Goal: Task Accomplishment & Management: Manage account settings

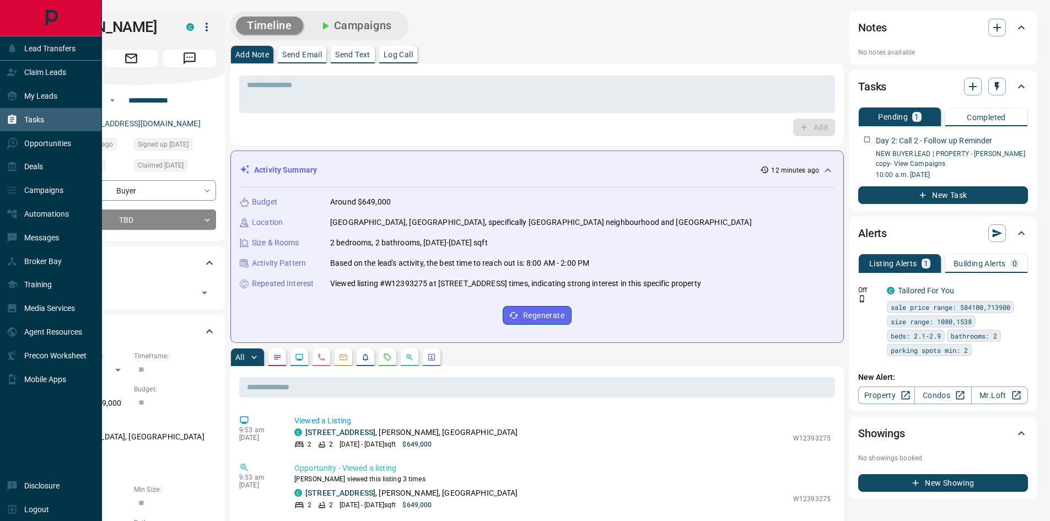
click at [20, 113] on div "Tasks" at bounding box center [25, 120] width 37 height 18
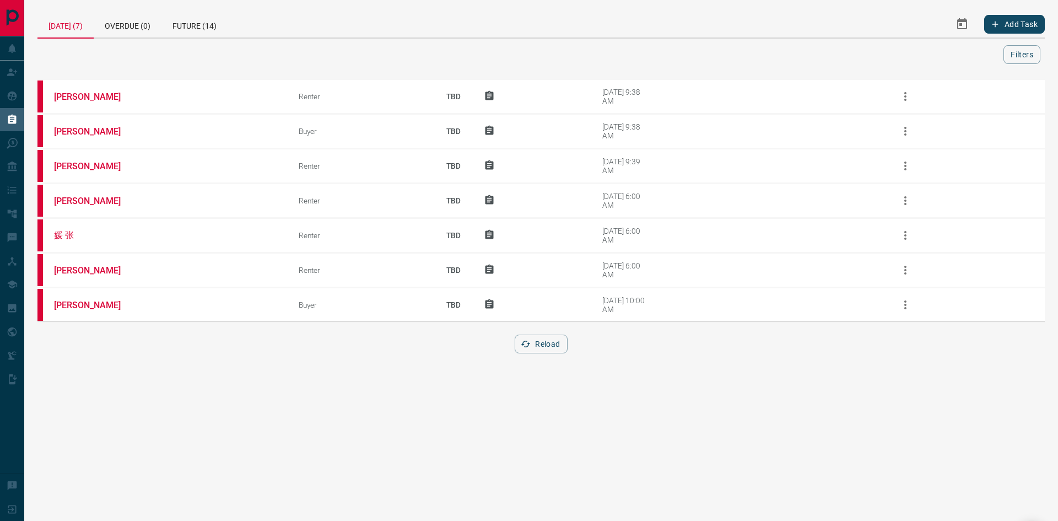
click at [72, 35] on div "[DATE] (7)" at bounding box center [65, 25] width 56 height 28
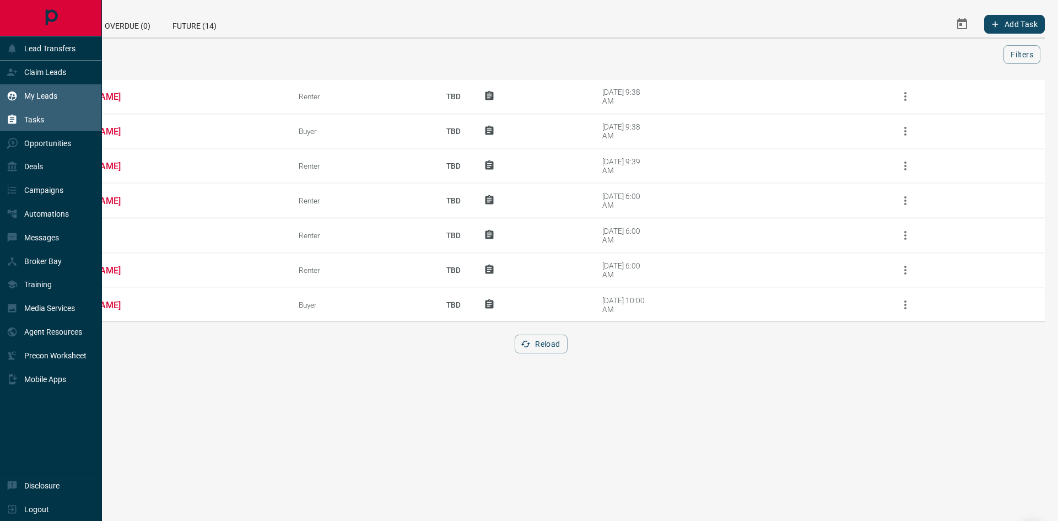
click at [12, 97] on icon at bounding box center [12, 95] width 9 height 9
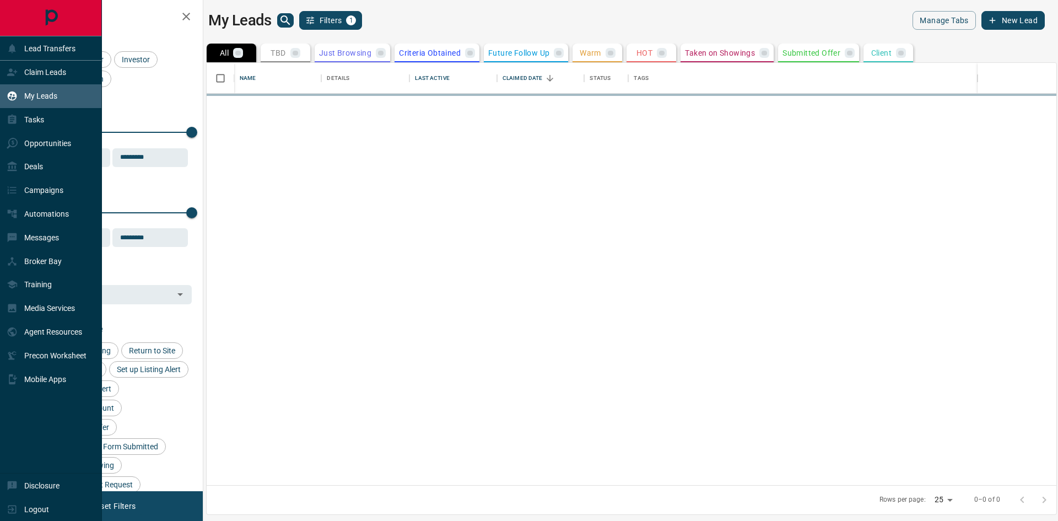
scroll to position [414, 841]
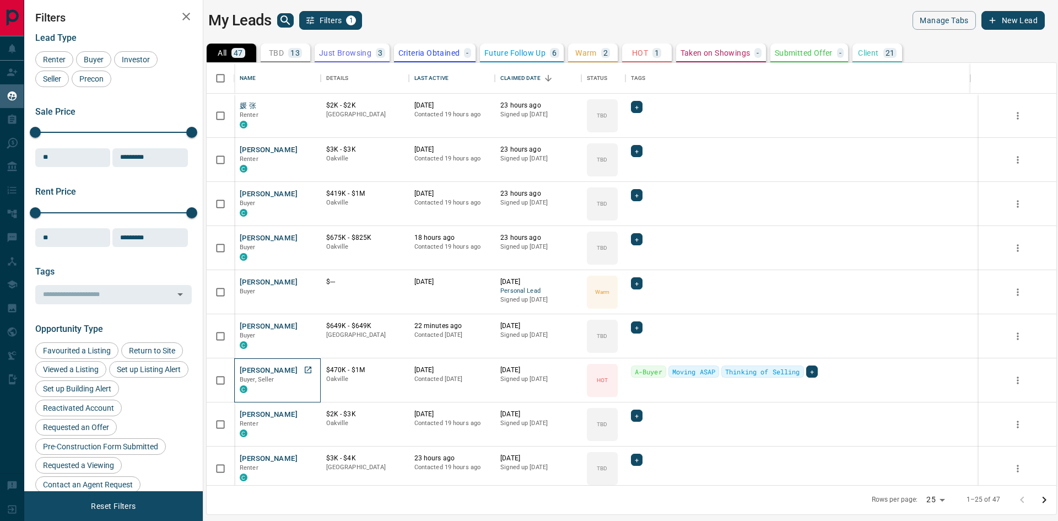
click at [280, 393] on div "C" at bounding box center [277, 388] width 75 height 9
click at [265, 367] on button "[PERSON_NAME]" at bounding box center [269, 370] width 58 height 10
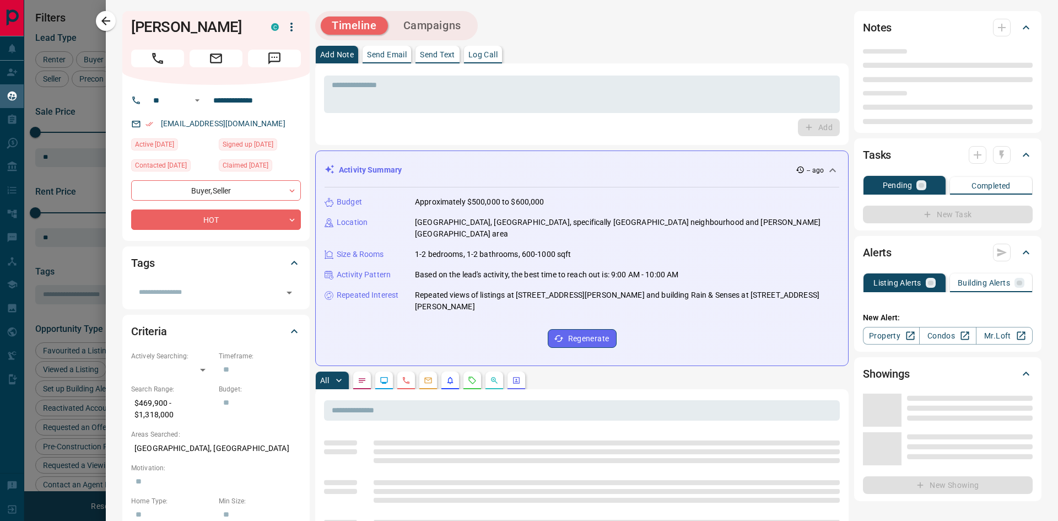
type input "**"
type input "**********"
type input "*"
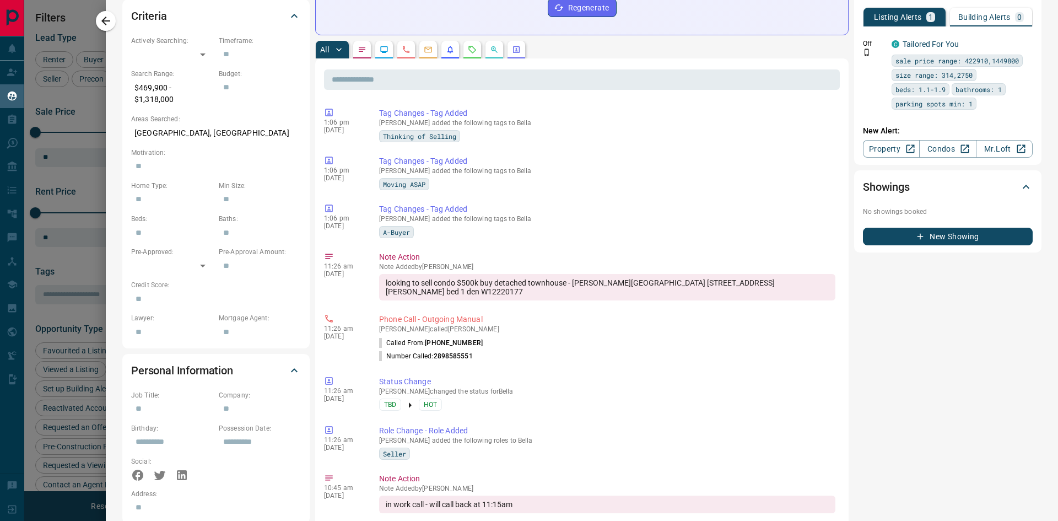
scroll to position [0, 0]
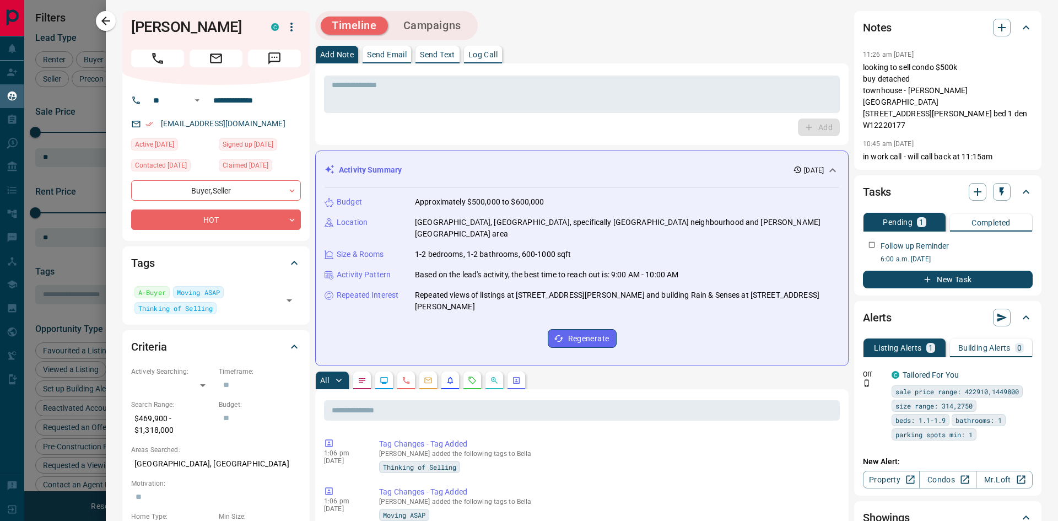
drag, startPoint x: 542, startPoint y: 199, endPoint x: 392, endPoint y: 199, distance: 149.3
click at [392, 199] on div "Budget Approximately $500,000 to $600,000" at bounding box center [582, 202] width 515 height 12
click at [440, 235] on div "Budget Approximately $500,000 to $600,000 Location [GEOGRAPHIC_DATA], [GEOGRAPH…" at bounding box center [582, 271] width 515 height 169
click at [553, 98] on textarea at bounding box center [582, 94] width 500 height 28
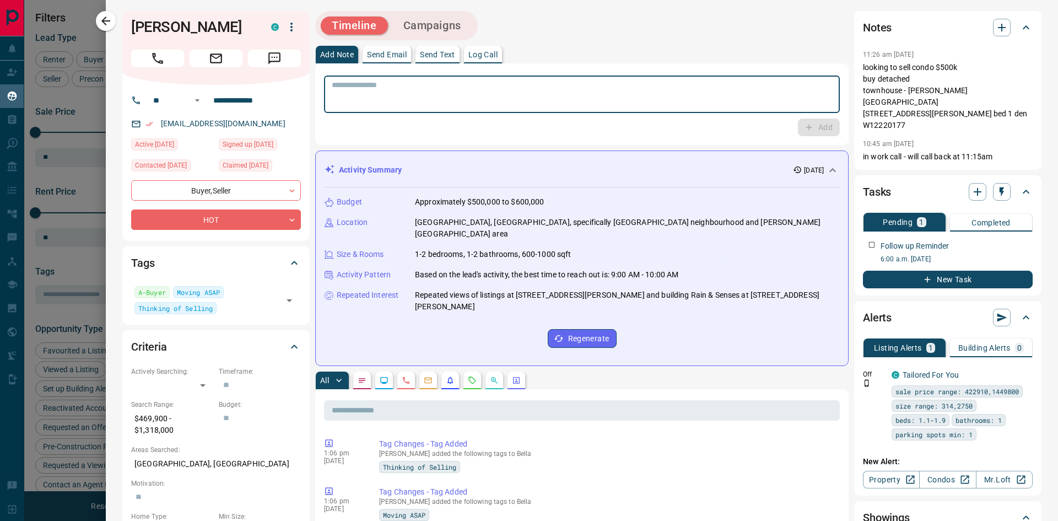
click at [553, 94] on textarea at bounding box center [582, 94] width 500 height 28
click at [409, 104] on textarea at bounding box center [582, 94] width 500 height 28
click at [369, 96] on textarea at bounding box center [582, 94] width 500 height 28
click at [368, 97] on textarea at bounding box center [582, 94] width 500 height 28
click at [370, 90] on textarea at bounding box center [582, 94] width 500 height 28
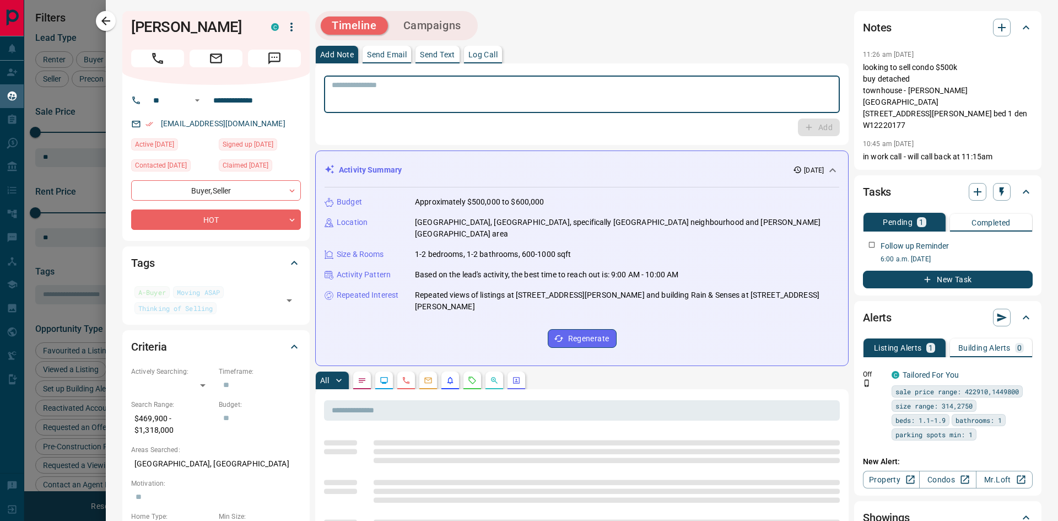
click at [381, 85] on textarea at bounding box center [582, 94] width 500 height 28
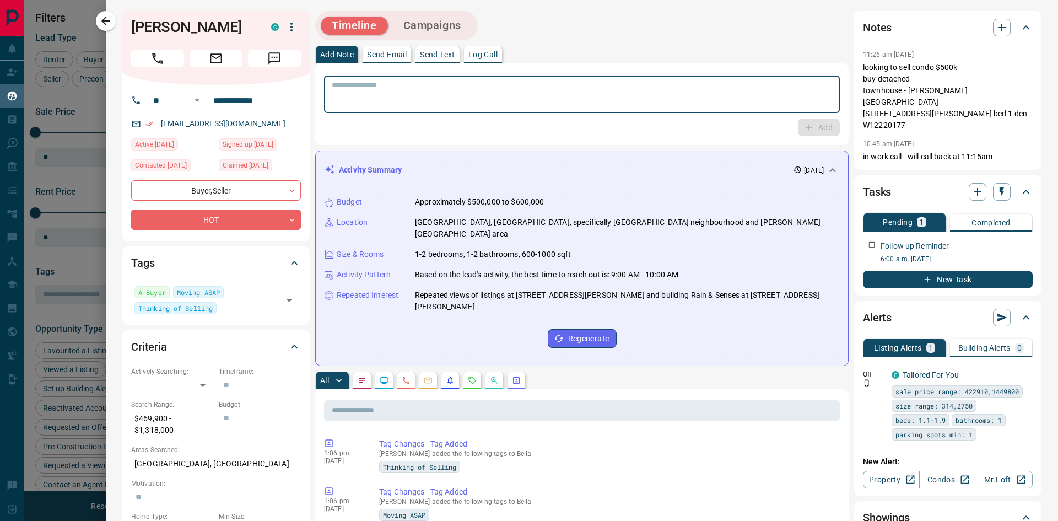
paste textarea "**********"
click at [436, 87] on textarea "**********" at bounding box center [578, 94] width 492 height 28
paste textarea "**********"
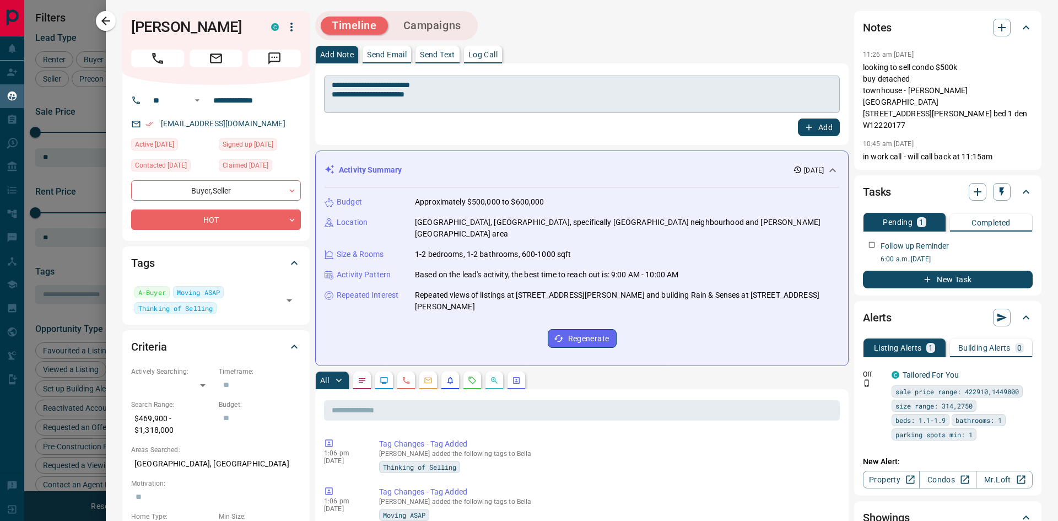
click at [444, 91] on textarea "**********" at bounding box center [578, 94] width 492 height 28
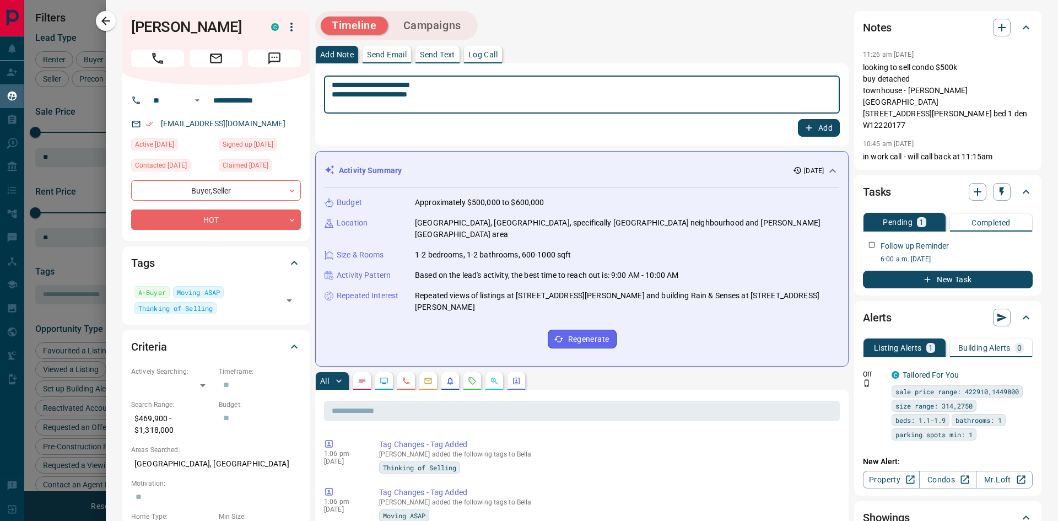
paste textarea "**********"
type textarea "**********"
click at [804, 125] on icon "button" at bounding box center [809, 128] width 10 height 10
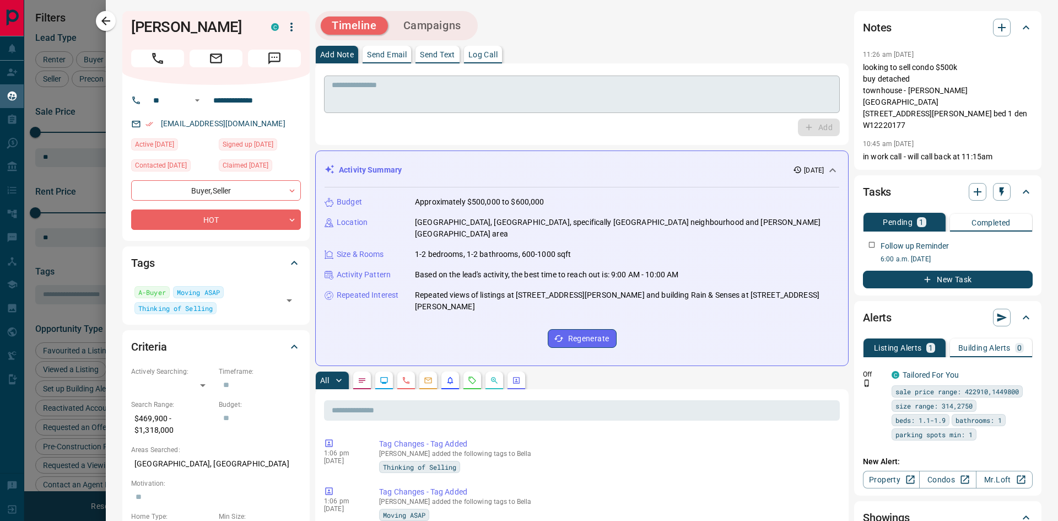
click at [403, 109] on div "* ​" at bounding box center [582, 93] width 516 height 37
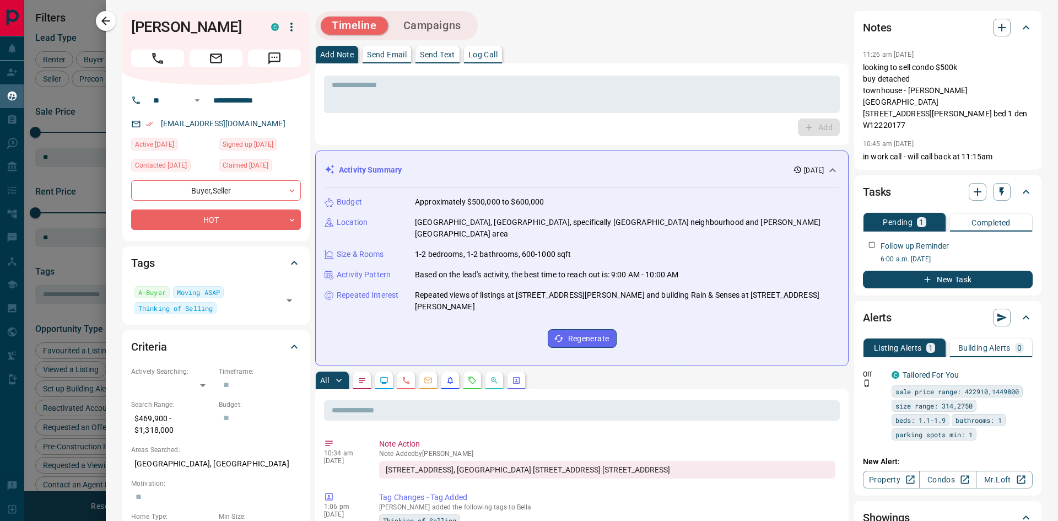
click at [109, 19] on icon "button" at bounding box center [105, 20] width 13 height 13
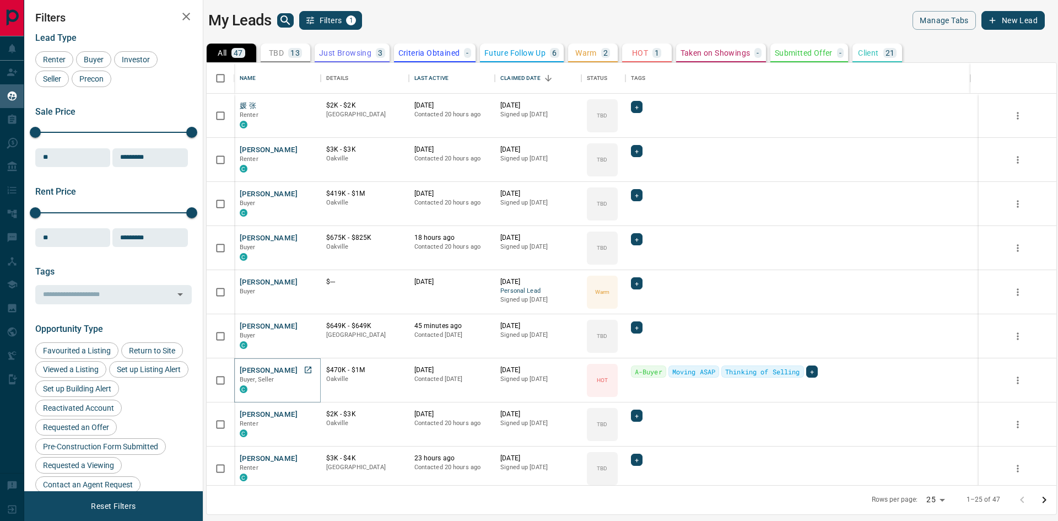
click at [260, 373] on button "[PERSON_NAME]" at bounding box center [269, 370] width 58 height 10
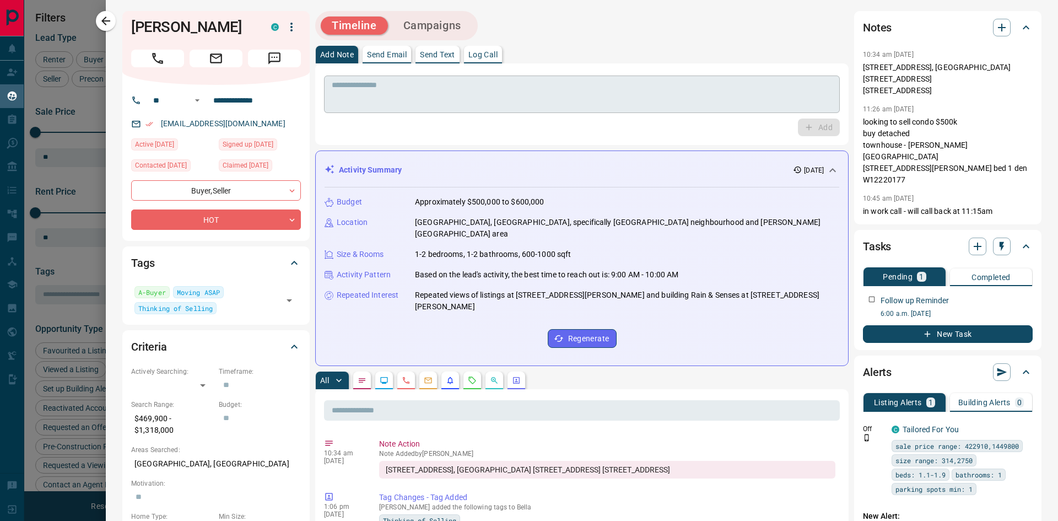
click at [399, 84] on textarea at bounding box center [582, 94] width 500 height 28
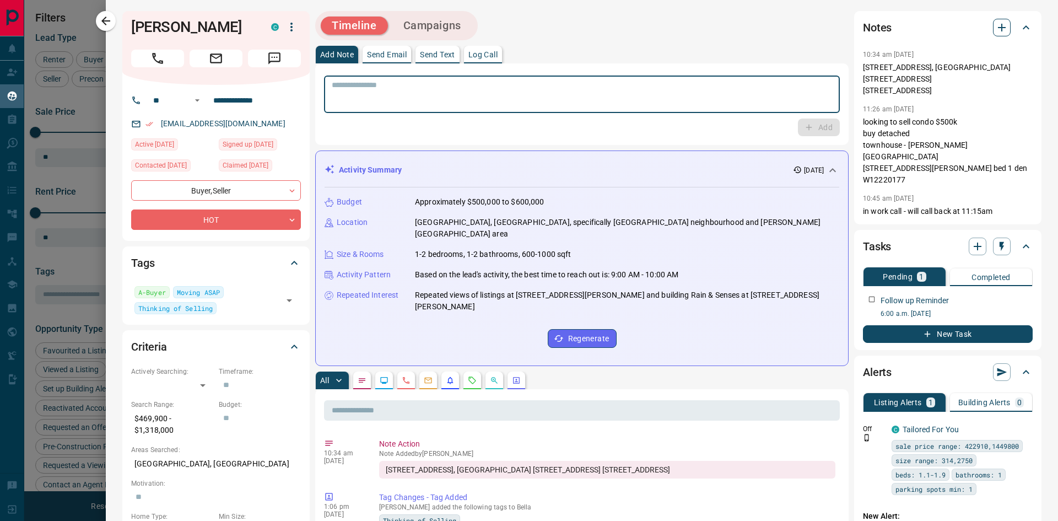
click at [1001, 29] on button "button" at bounding box center [1002, 28] width 18 height 18
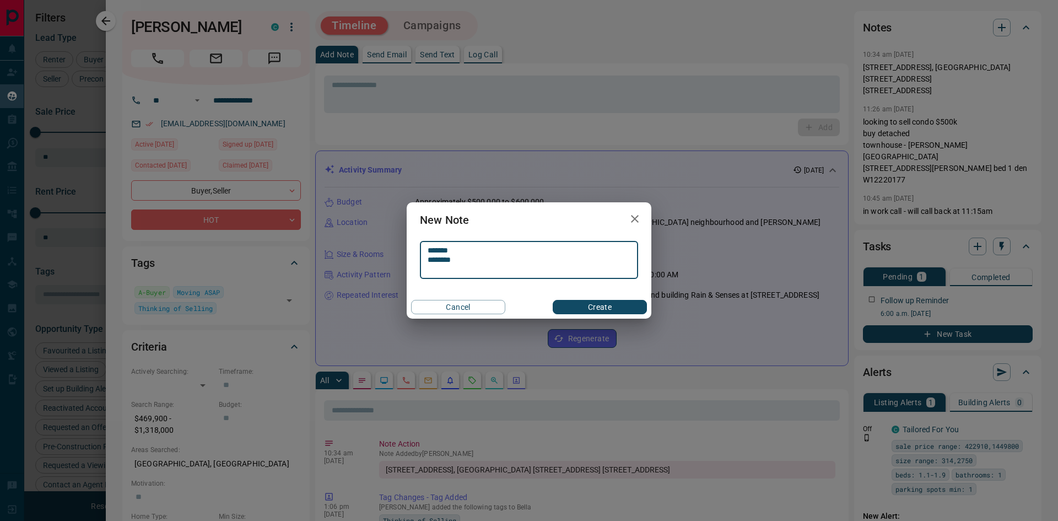
click at [504, 266] on textarea "******* *******" at bounding box center [529, 260] width 203 height 29
type textarea "**********"
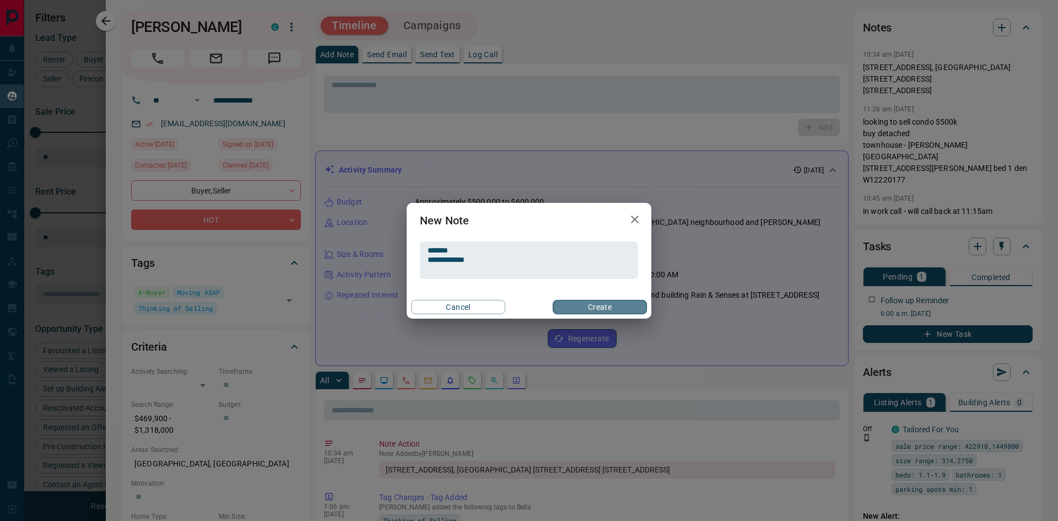
click at [613, 306] on button "Create" at bounding box center [600, 307] width 94 height 14
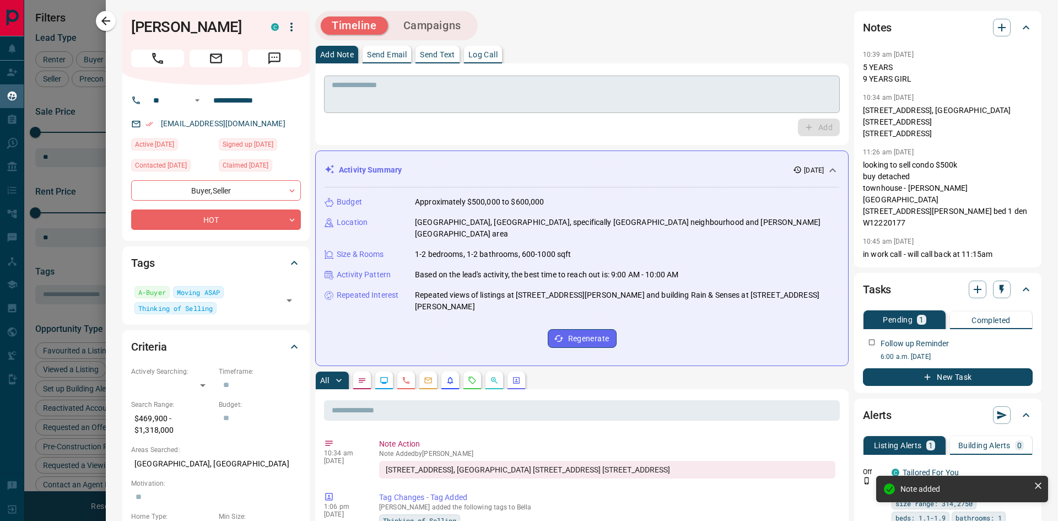
click at [350, 99] on textarea at bounding box center [582, 94] width 500 height 28
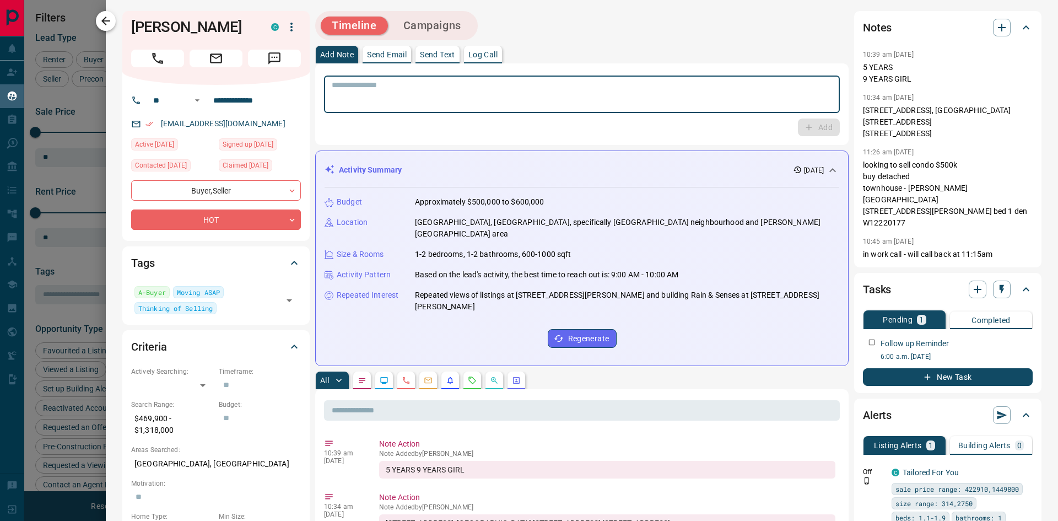
click at [104, 26] on icon "button" at bounding box center [105, 20] width 13 height 13
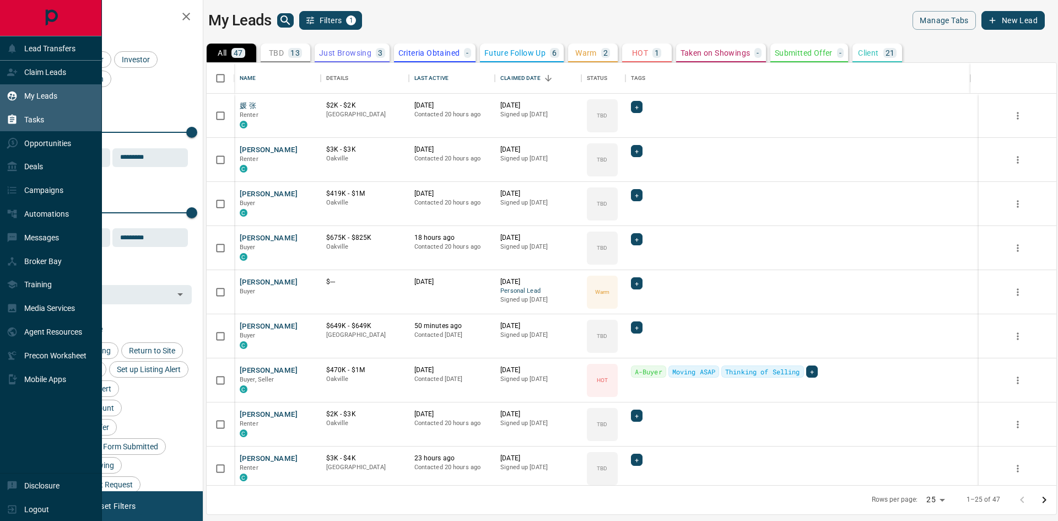
click at [12, 110] on div "Tasks" at bounding box center [51, 120] width 102 height 24
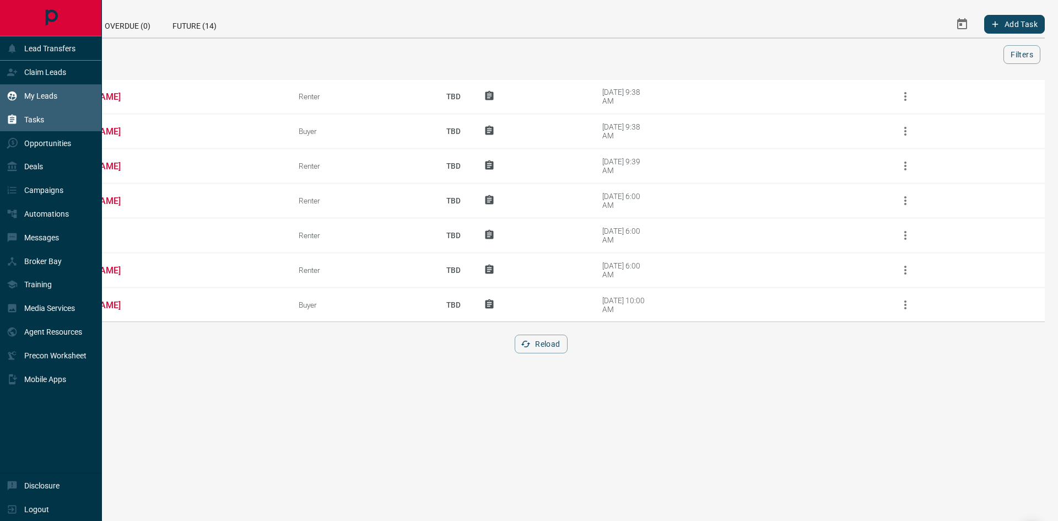
click at [17, 98] on icon at bounding box center [12, 95] width 11 height 11
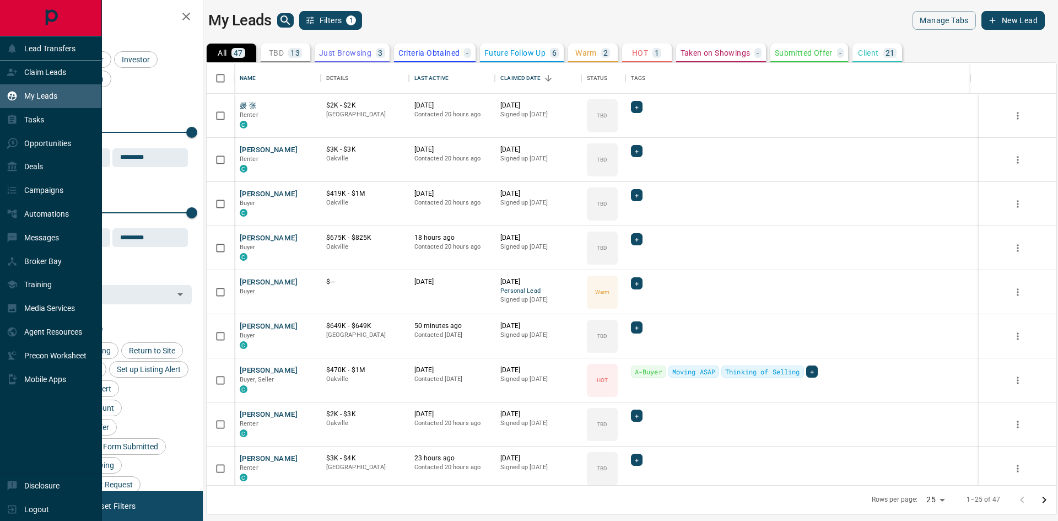
scroll to position [414, 841]
click at [25, 71] on p "Claim Leads" at bounding box center [45, 72] width 42 height 9
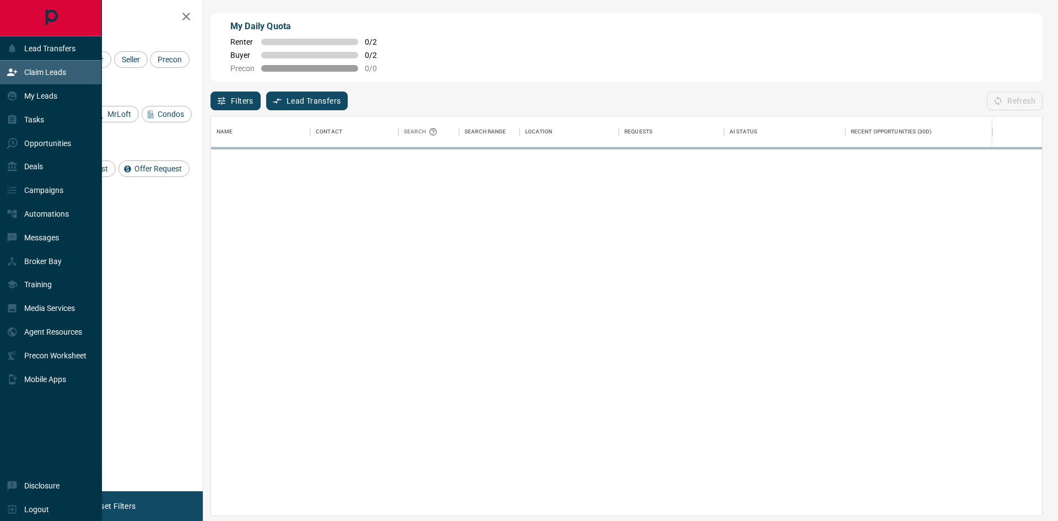
scroll to position [391, 823]
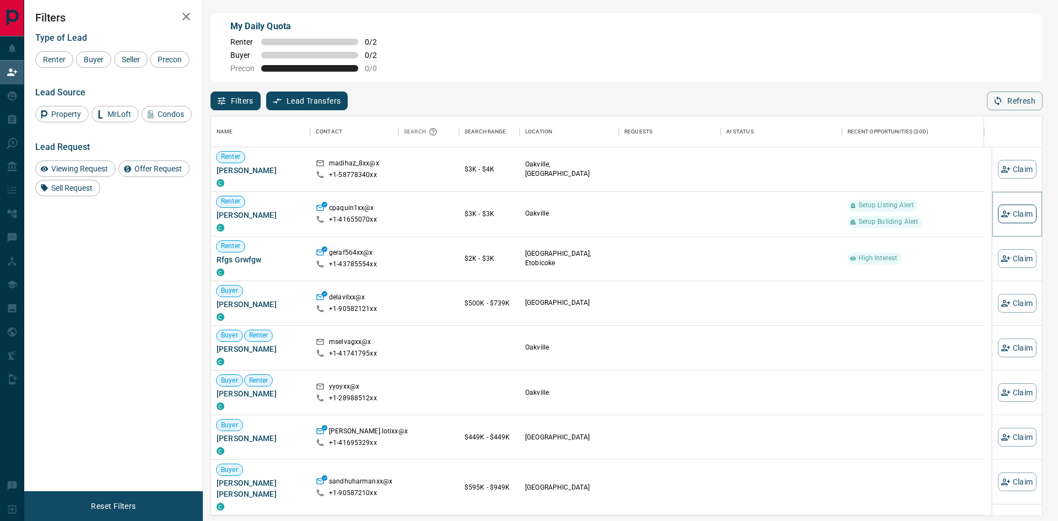
click at [1023, 217] on button "Claim" at bounding box center [1017, 213] width 39 height 19
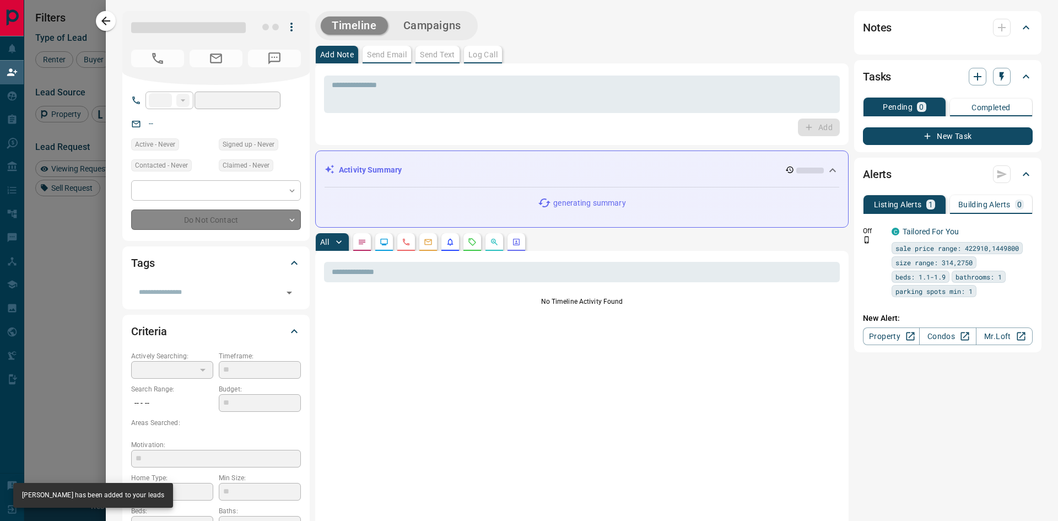
type input "**"
type input "**********"
type input "**"
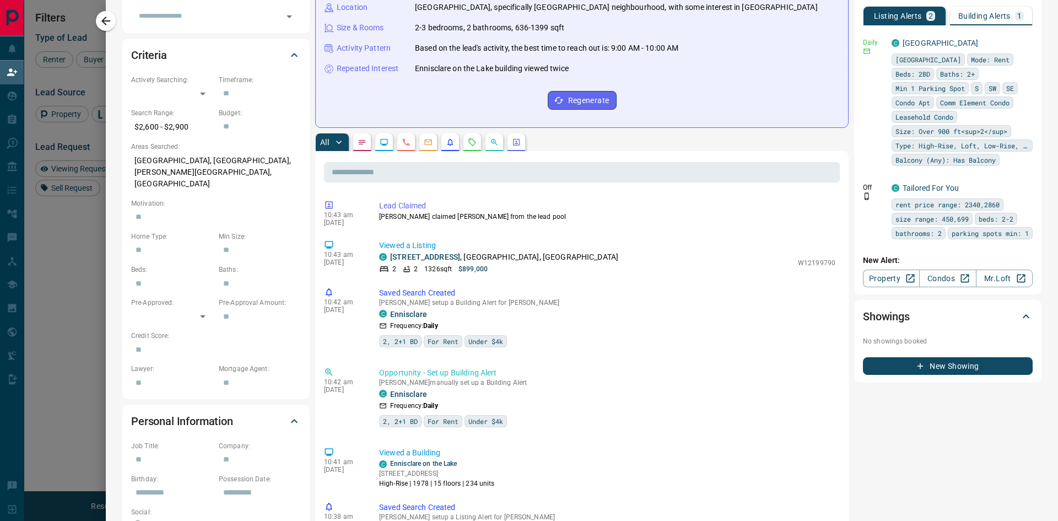
scroll to position [276, 0]
click at [445, 258] on link "[STREET_ADDRESS]" at bounding box center [425, 257] width 70 height 9
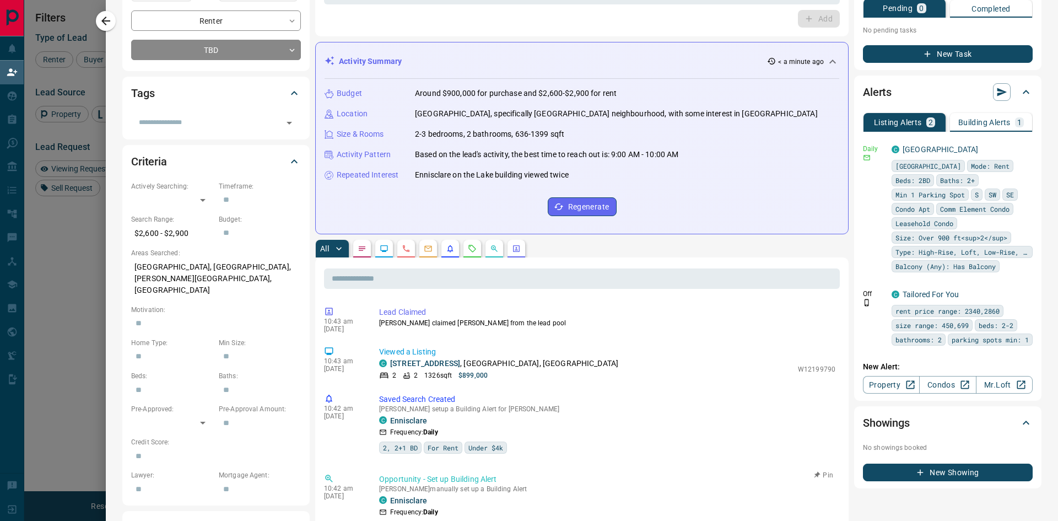
scroll to position [165, 0]
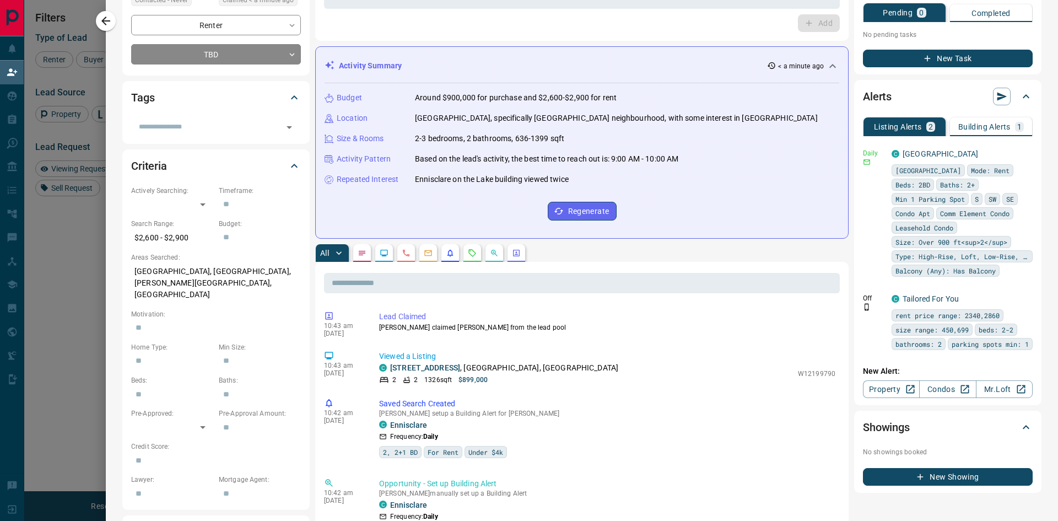
click at [963, 115] on div "Listing Alerts 2 Building Alerts 1 Daily C [GEOGRAPHIC_DATA] [GEOGRAPHIC_DATA] …" at bounding box center [948, 254] width 170 height 288
click at [965, 120] on button "Building Alerts 1" at bounding box center [991, 126] width 82 height 19
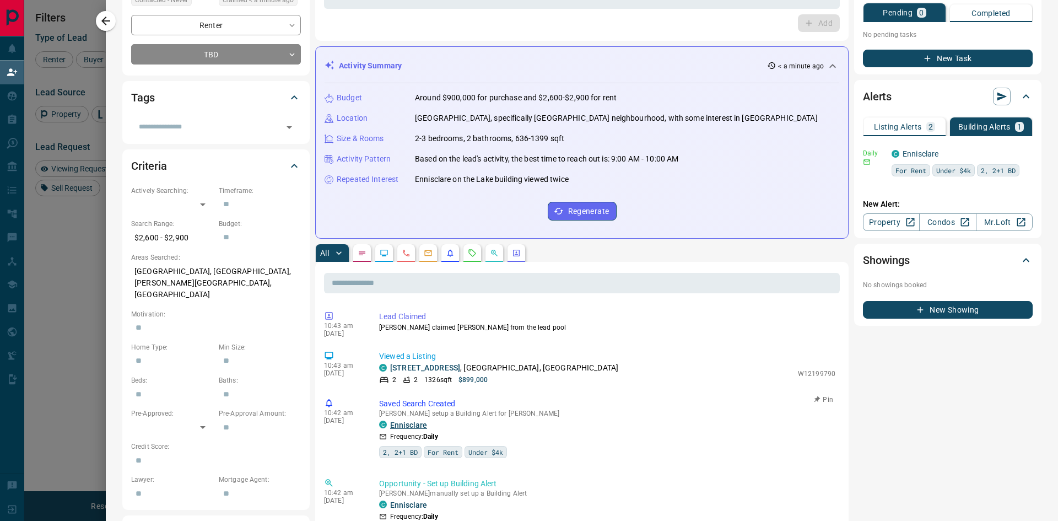
click at [398, 423] on link "Ennisclare" at bounding box center [408, 424] width 37 height 9
click at [396, 426] on link "Ennisclare" at bounding box center [408, 424] width 37 height 9
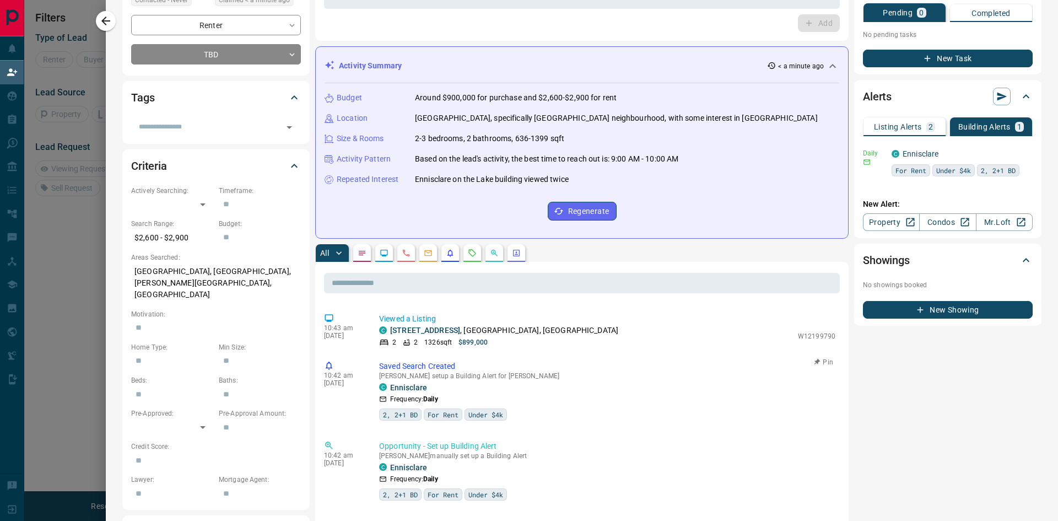
scroll to position [55, 0]
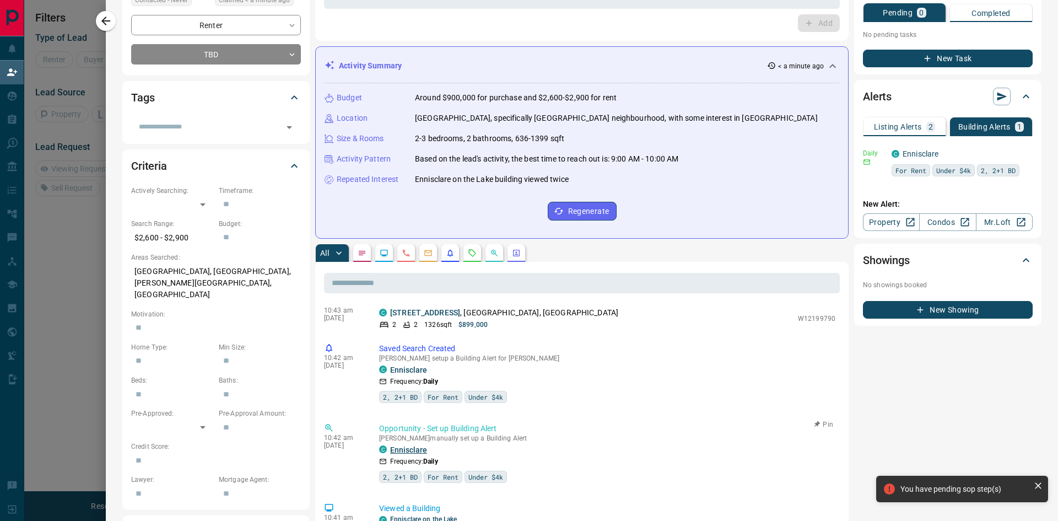
click at [414, 449] on link "Ennisclare" at bounding box center [408, 449] width 37 height 9
drag, startPoint x: 436, startPoint y: 370, endPoint x: 382, endPoint y: 370, distance: 54.6
click at [382, 370] on div "C Ennisclare" at bounding box center [607, 369] width 456 height 9
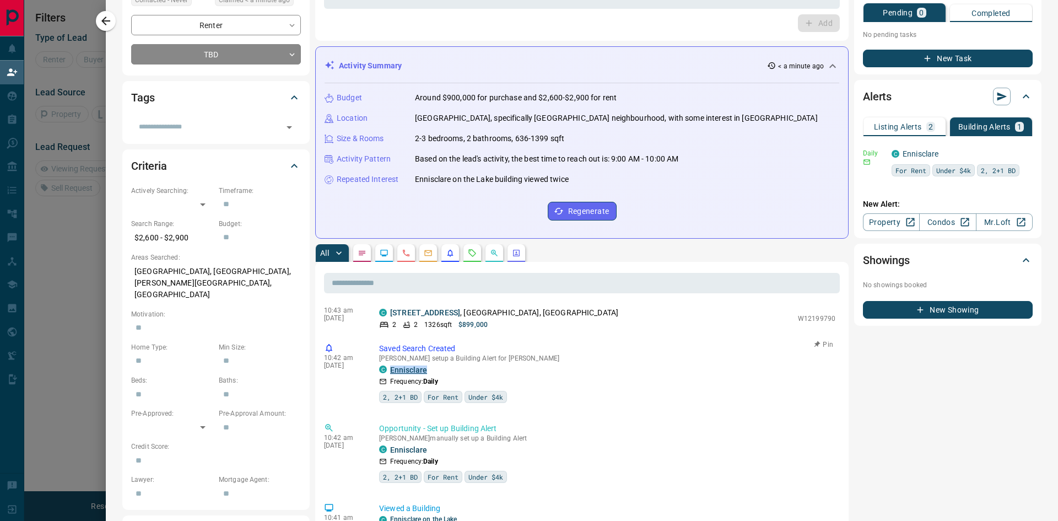
copy link "Ennisclare"
click at [560, 382] on div "Frequency: Daily" at bounding box center [607, 381] width 456 height 10
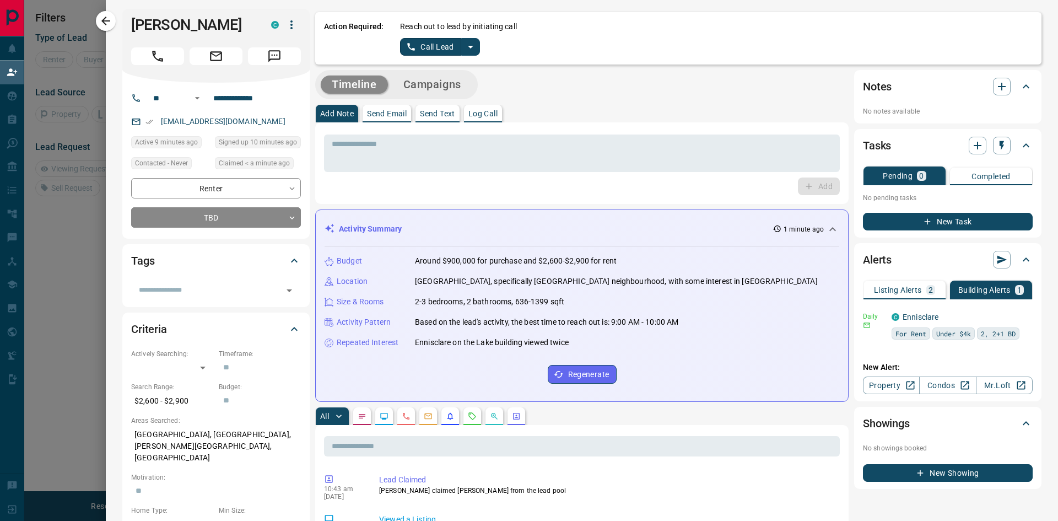
scroll to position [0, 0]
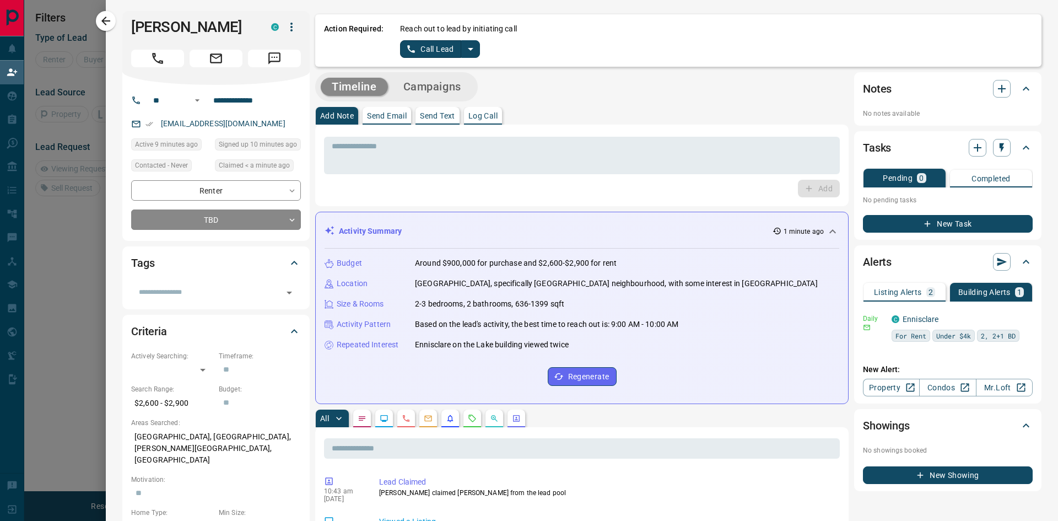
click at [233, 177] on div "**********" at bounding box center [215, 163] width 187 height 156
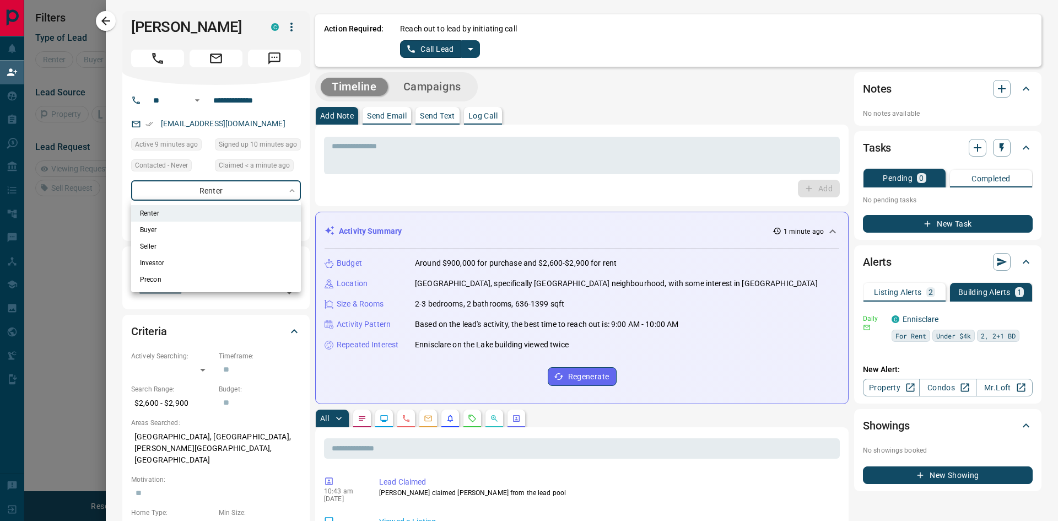
click at [238, 183] on body "**********" at bounding box center [529, 219] width 1058 height 439
click at [220, 231] on li "Buyer" at bounding box center [216, 230] width 170 height 17
type input "**********"
click at [315, 204] on div at bounding box center [529, 260] width 1058 height 521
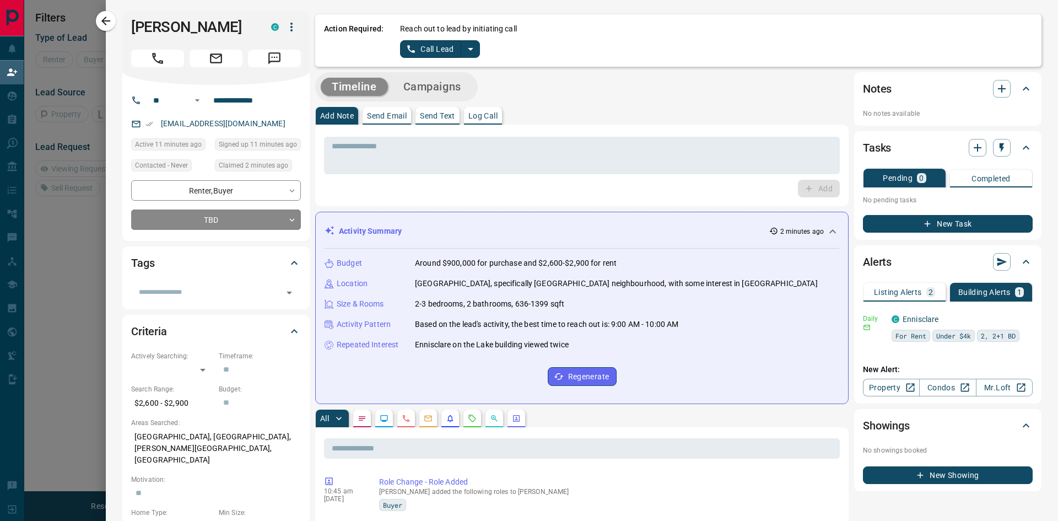
click at [474, 48] on icon "split button" at bounding box center [470, 48] width 13 height 13
click at [466, 84] on li "Log Manual Call" at bounding box center [439, 87] width 67 height 17
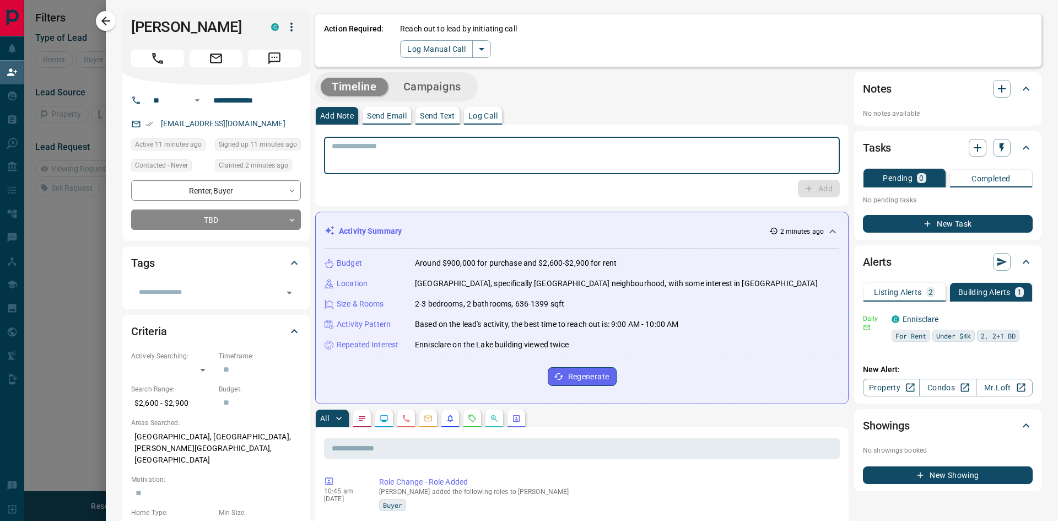
click at [538, 165] on textarea at bounding box center [582, 156] width 500 height 28
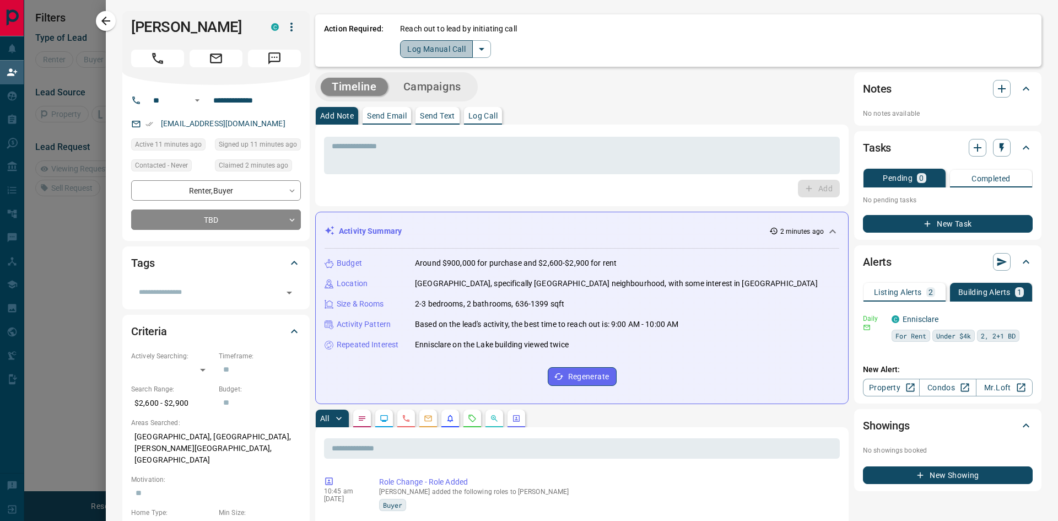
click at [456, 49] on button "Log Manual Call" at bounding box center [436, 49] width 73 height 18
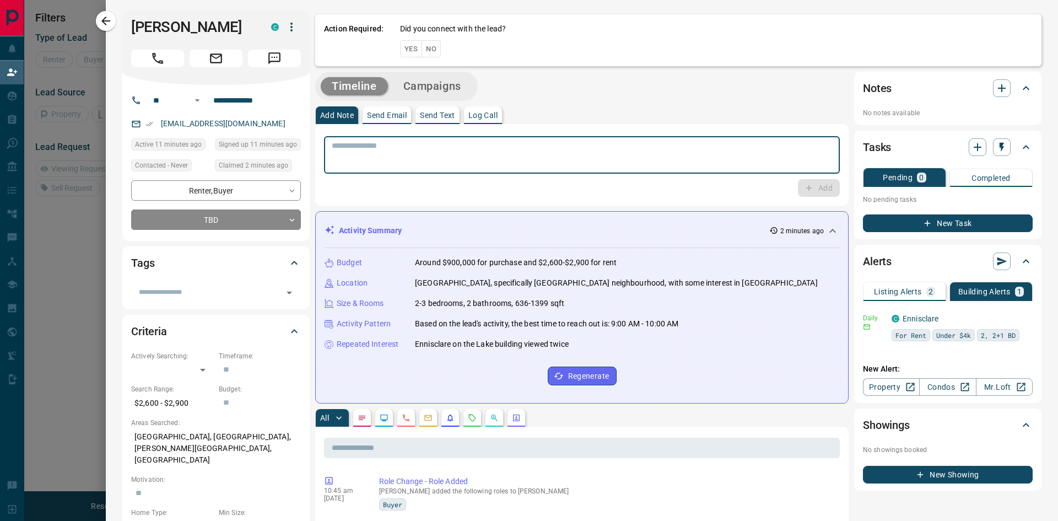
click at [429, 143] on textarea at bounding box center [582, 155] width 500 height 28
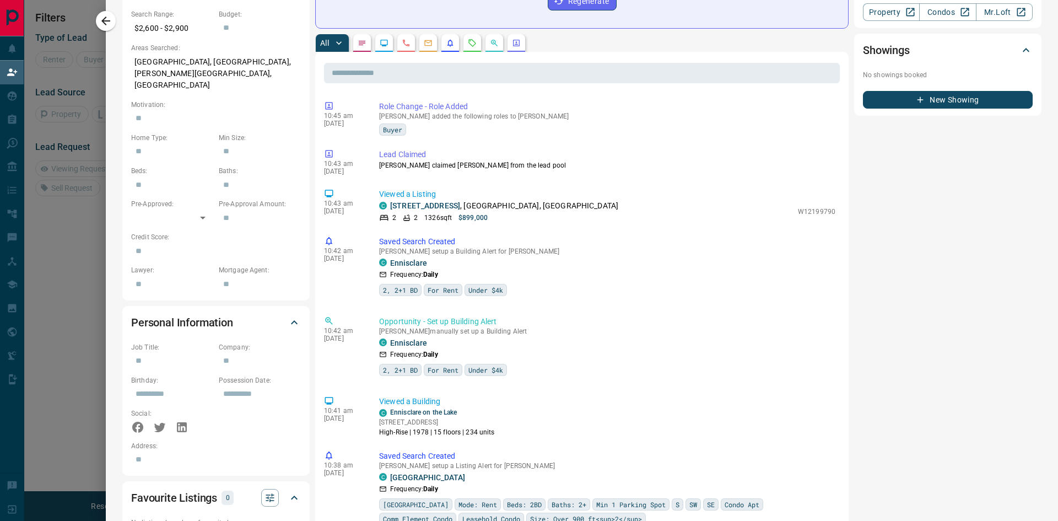
scroll to position [496, 0]
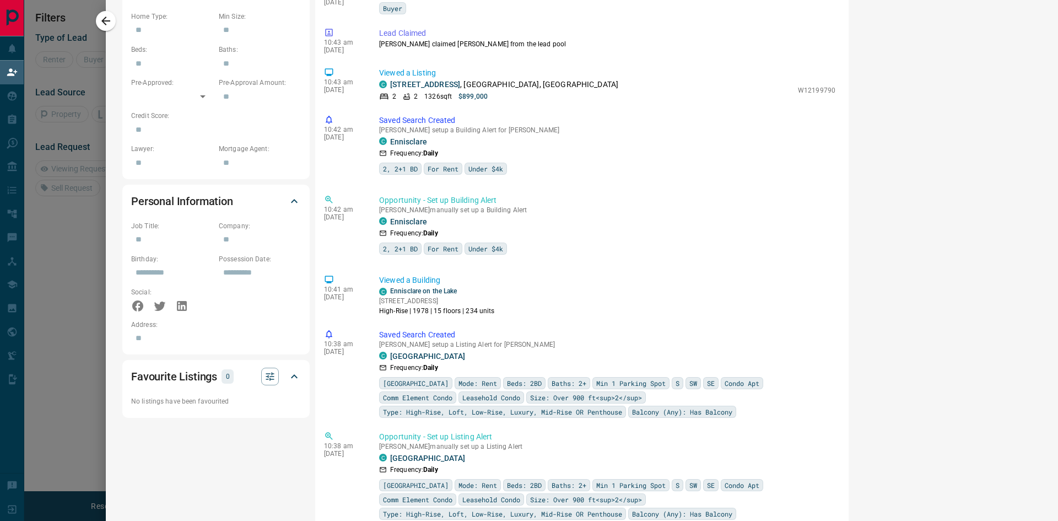
drag, startPoint x: 319, startPoint y: 327, endPoint x: 309, endPoint y: 390, distance: 63.6
click at [309, 390] on div "Favourite Listings 0 No listings have been favourited" at bounding box center [215, 389] width 187 height 58
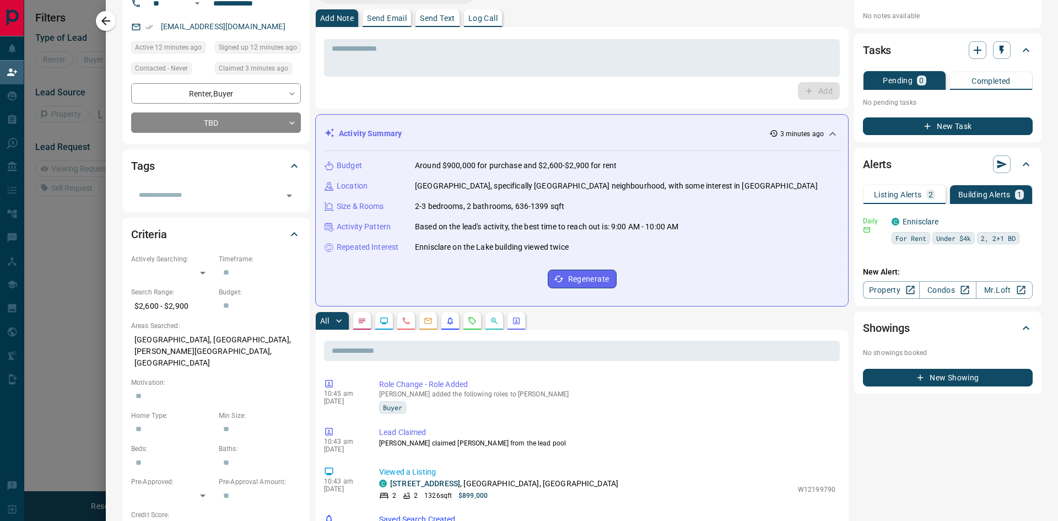
scroll to position [55, 0]
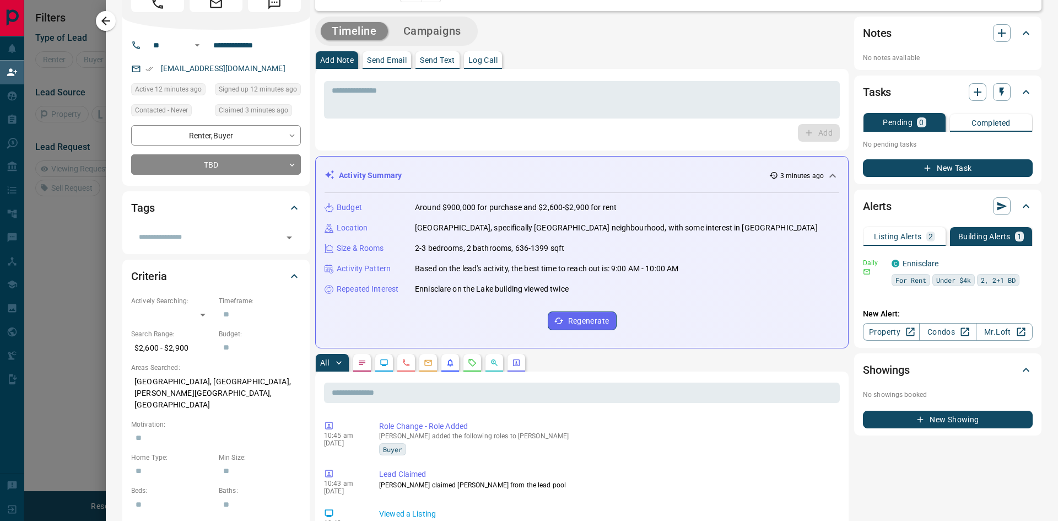
click at [895, 236] on p "Listing Alerts" at bounding box center [898, 237] width 48 height 8
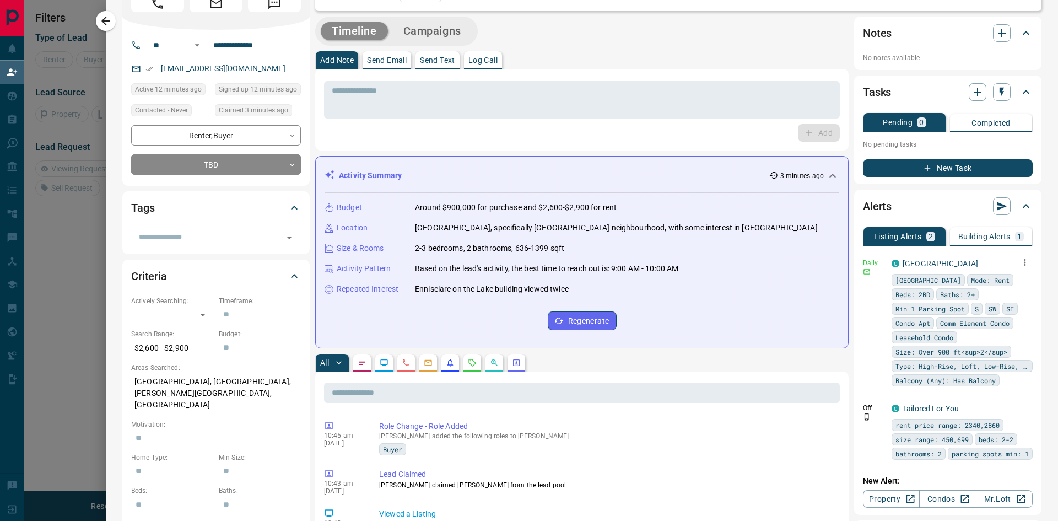
click at [1023, 260] on button "button" at bounding box center [1024, 262] width 15 height 15
click at [1004, 303] on link "Edit" at bounding box center [996, 300] width 24 height 10
click at [1013, 302] on li "Edit" at bounding box center [999, 301] width 48 height 18
click at [1008, 299] on link "Edit" at bounding box center [996, 300] width 24 height 10
click at [354, 95] on div at bounding box center [529, 260] width 1058 height 521
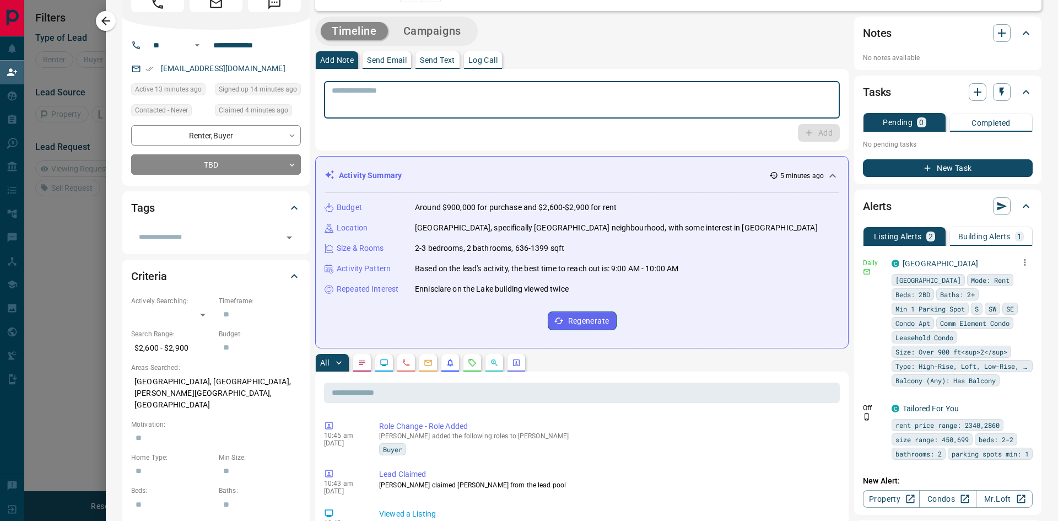
click at [354, 100] on textarea at bounding box center [582, 100] width 500 height 28
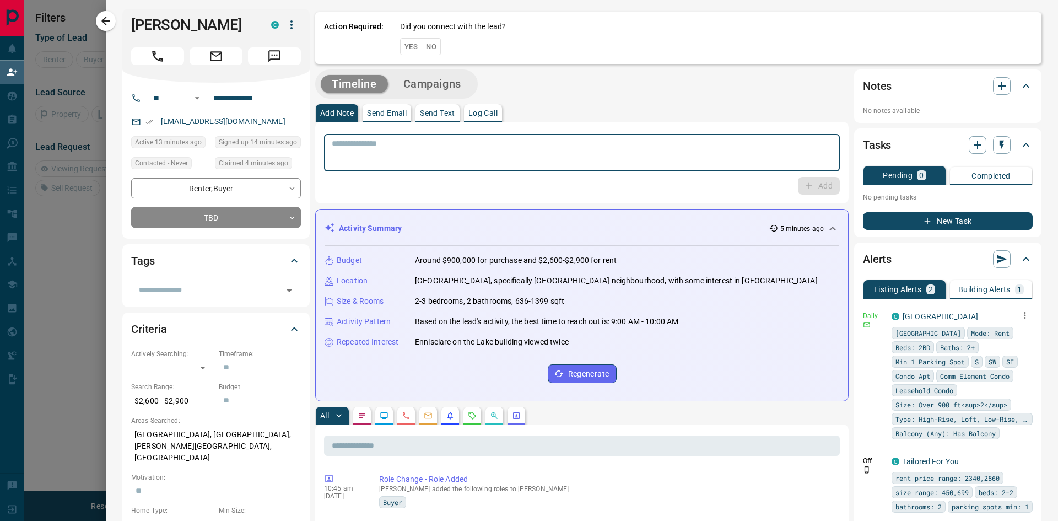
scroll to position [0, 0]
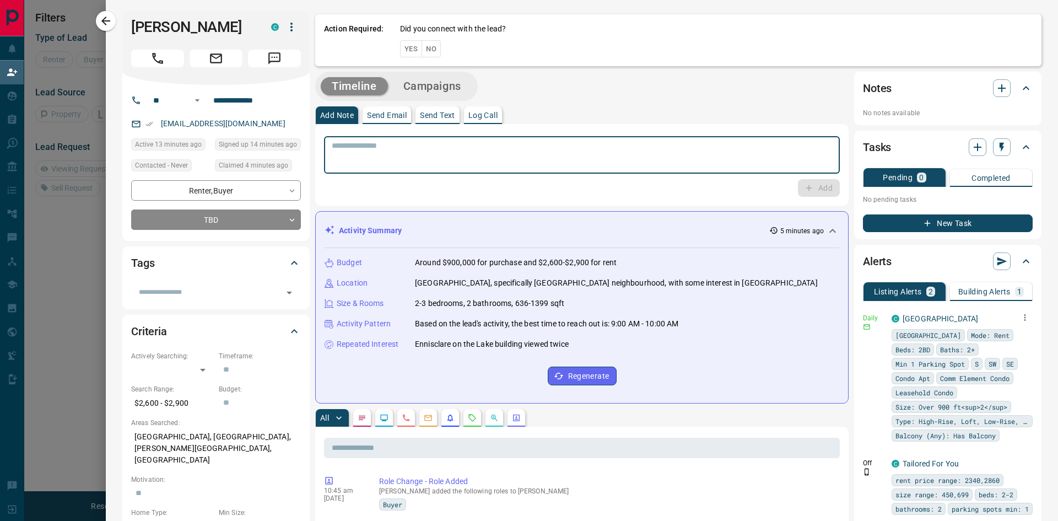
click at [413, 51] on button "Yes" at bounding box center [411, 48] width 22 height 17
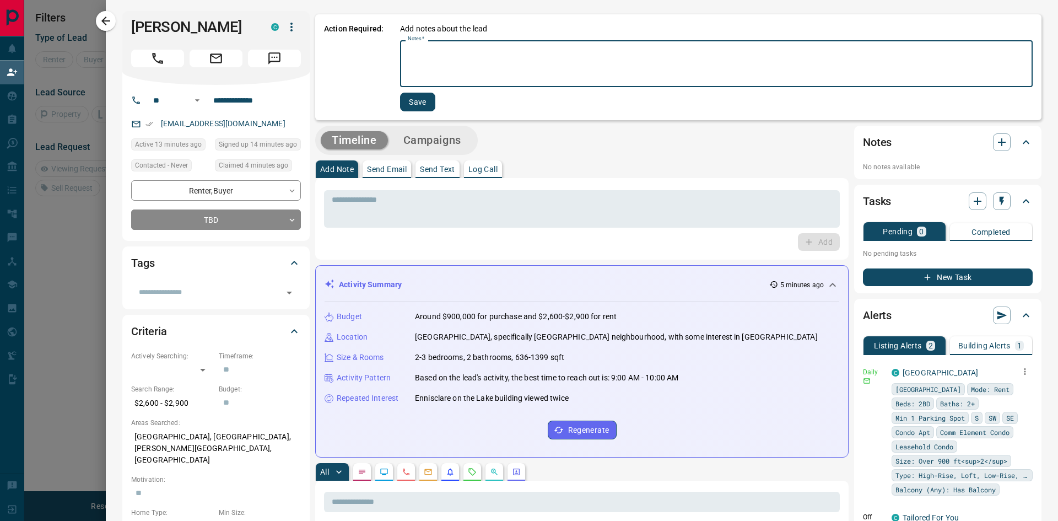
click at [439, 55] on textarea "Notes   *" at bounding box center [716, 63] width 617 height 37
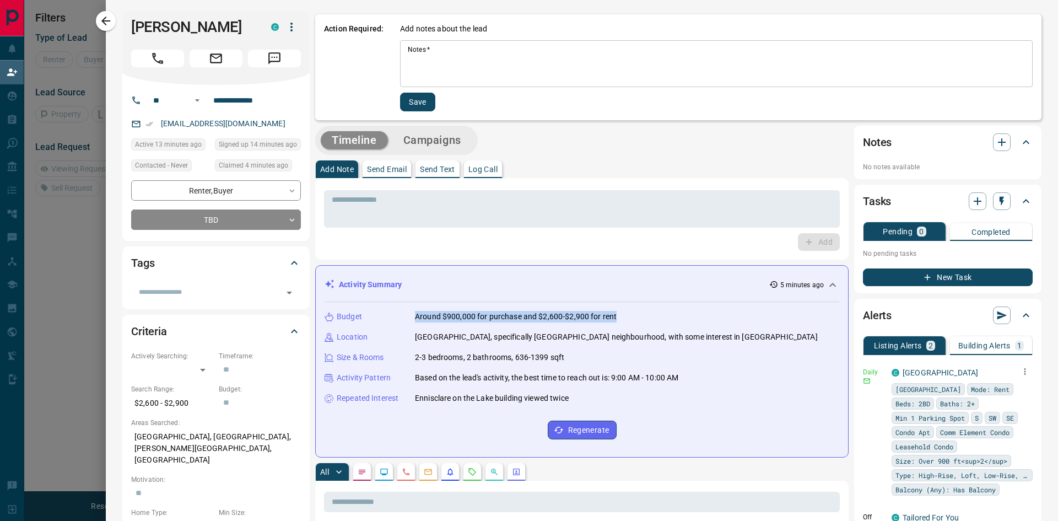
drag, startPoint x: 620, startPoint y: 319, endPoint x: 407, endPoint y: 321, distance: 212.7
click at [407, 321] on div "Budget Around $900,000 for purchase and $2,600-$2,900 for rent" at bounding box center [582, 317] width 515 height 12
click at [476, 347] on div "Budget Around $900,000 for purchase and $2,600-$2,900 for rent Location [GEOGRA…" at bounding box center [582, 375] width 515 height 146
drag, startPoint x: 460, startPoint y: 74, endPoint x: 458, endPoint y: 68, distance: 5.8
click at [459, 71] on textarea "Notes   *" at bounding box center [716, 63] width 617 height 37
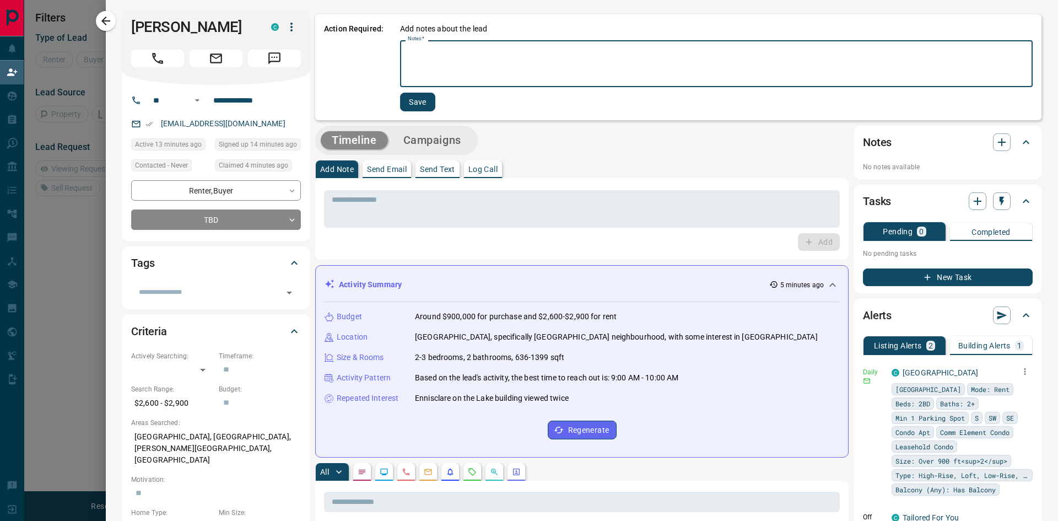
click at [457, 64] on textarea "Notes   *" at bounding box center [716, 63] width 617 height 37
type textarea "**********"
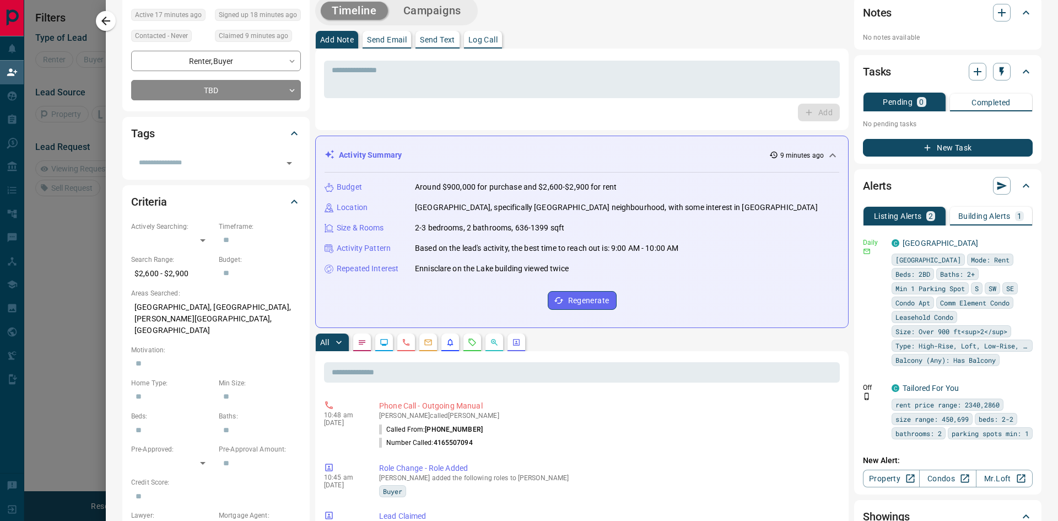
scroll to position [110, 0]
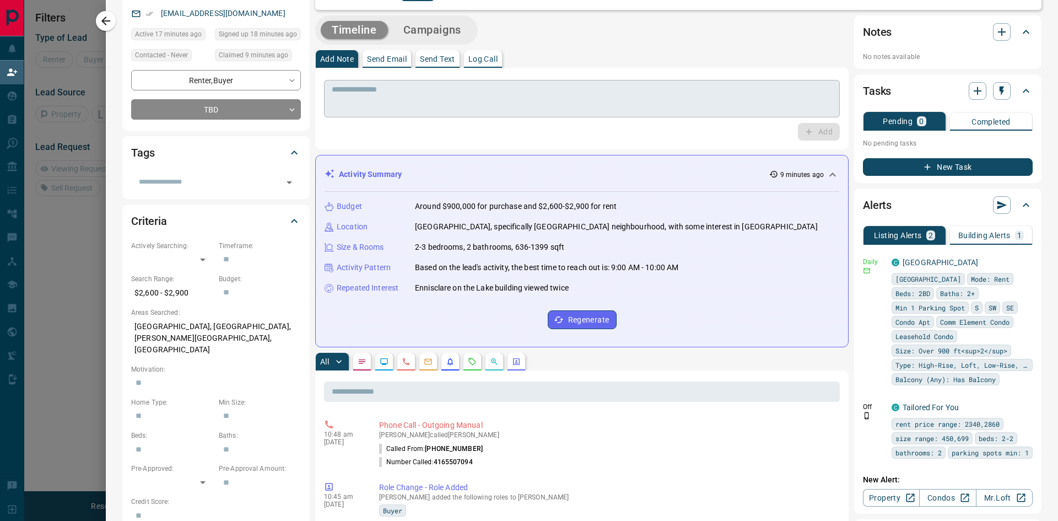
click at [407, 100] on textarea at bounding box center [582, 99] width 500 height 28
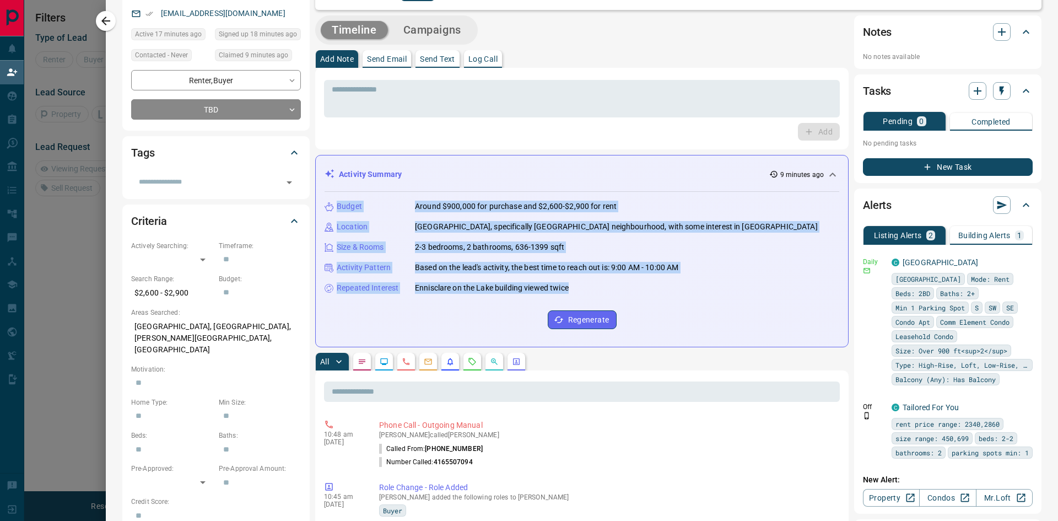
drag, startPoint x: 584, startPoint y: 289, endPoint x: 328, endPoint y: 205, distance: 269.1
click at [328, 205] on div "Budget Around $900,000 for purchase and $2,600-$2,900 for rent Location [GEOGRA…" at bounding box center [582, 265] width 515 height 146
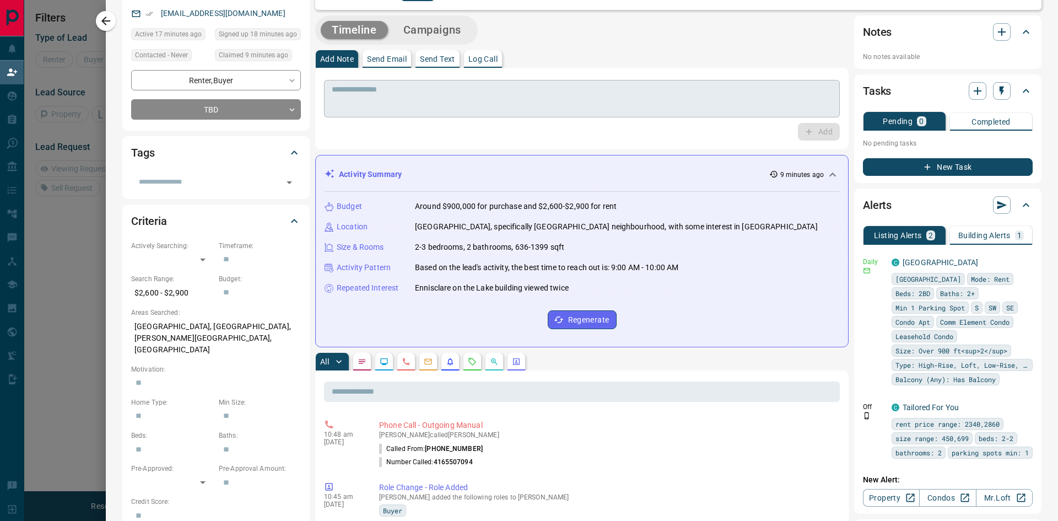
click at [366, 110] on textarea at bounding box center [582, 99] width 500 height 28
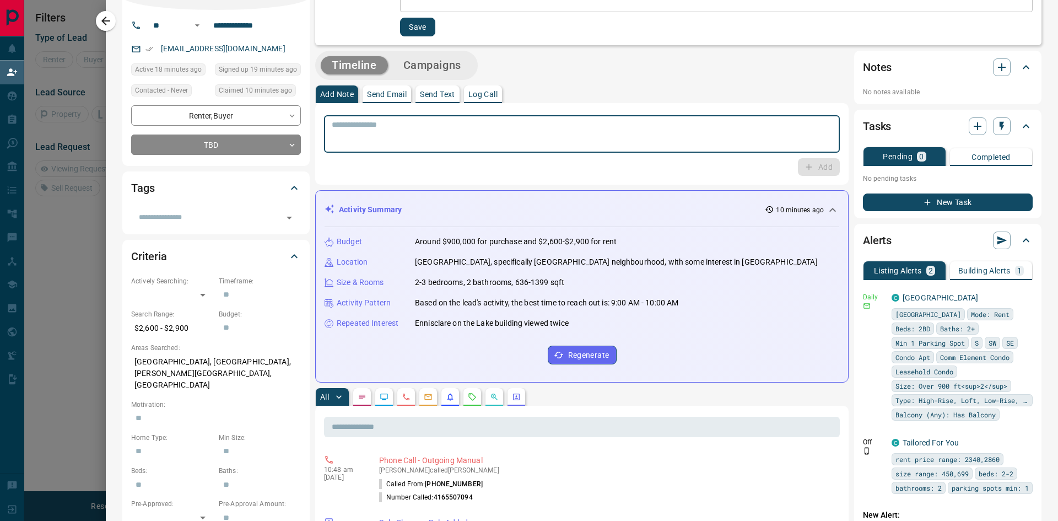
scroll to position [55, 0]
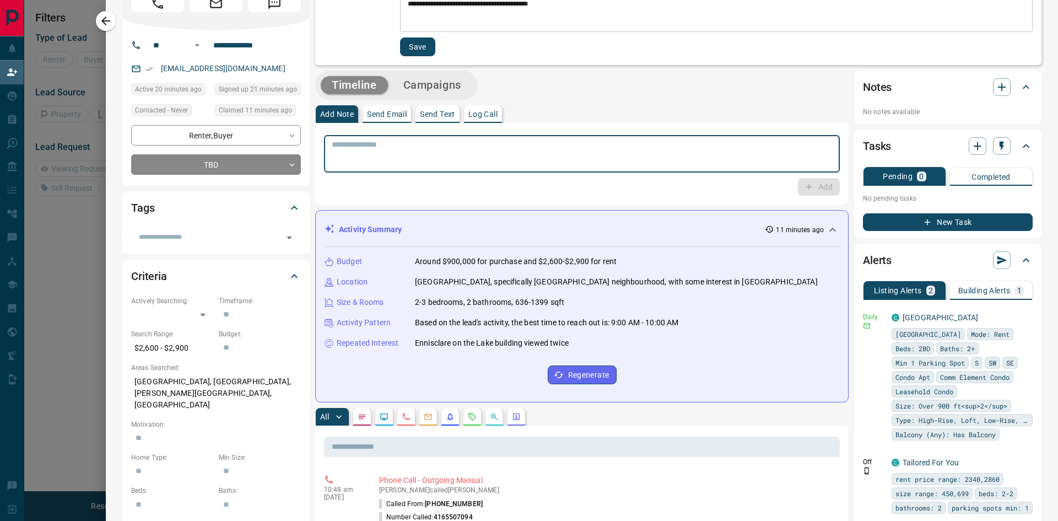
click at [101, 22] on icon "button" at bounding box center [105, 20] width 13 height 13
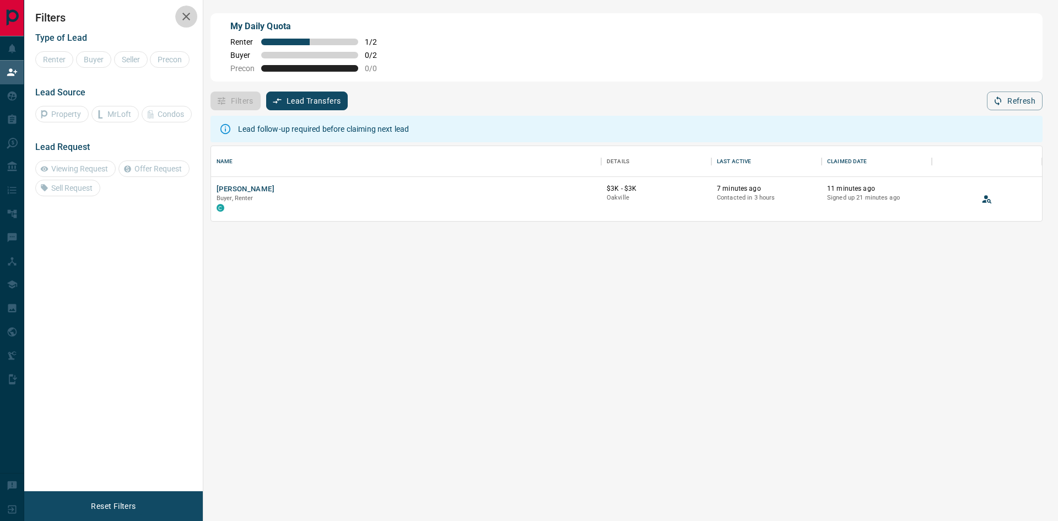
click at [185, 15] on icon "button" at bounding box center [186, 17] width 8 height 8
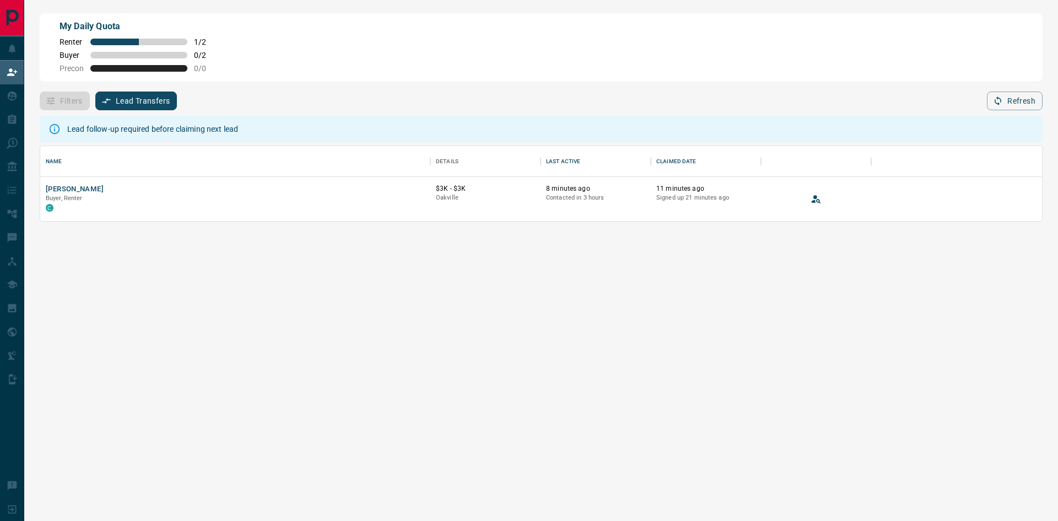
scroll to position [67, 994]
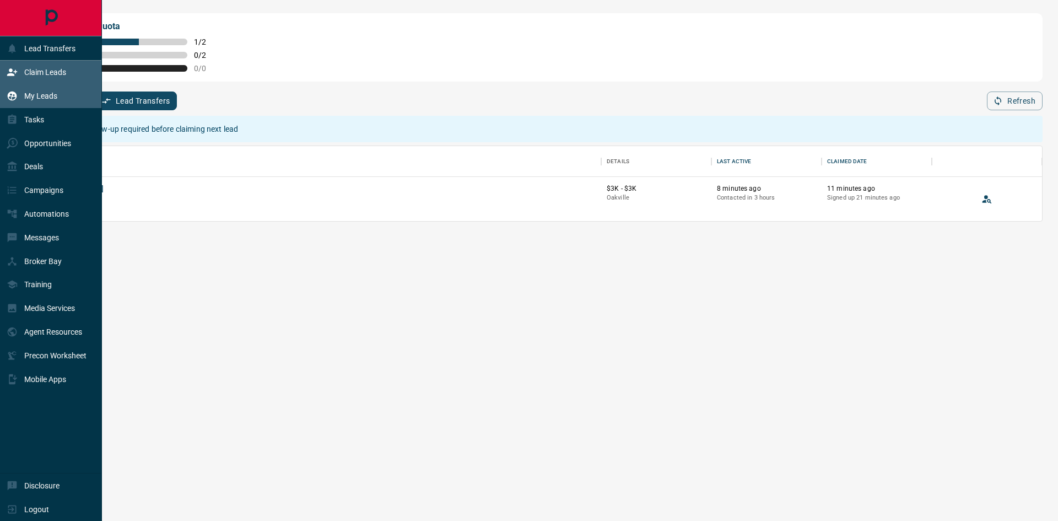
click at [14, 99] on icon at bounding box center [12, 95] width 11 height 11
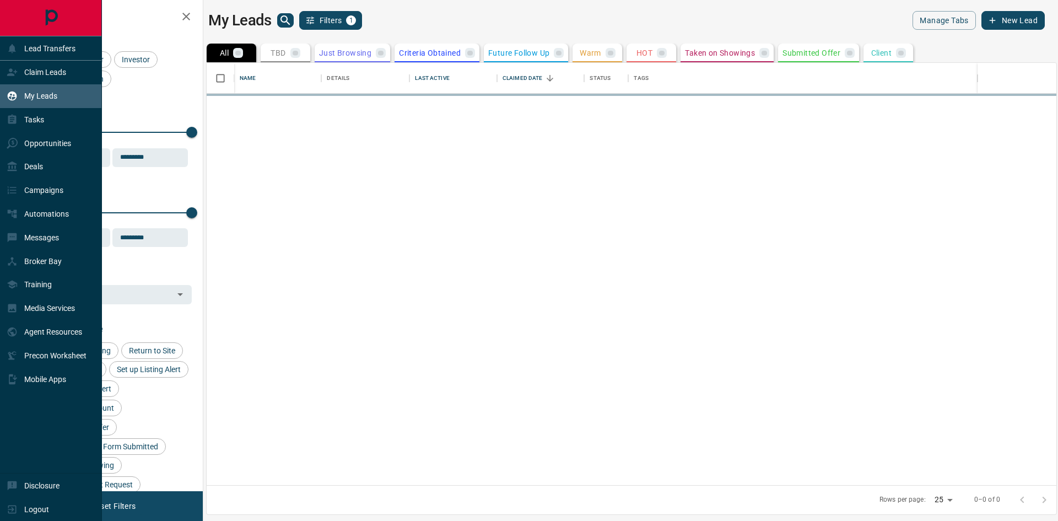
scroll to position [414, 841]
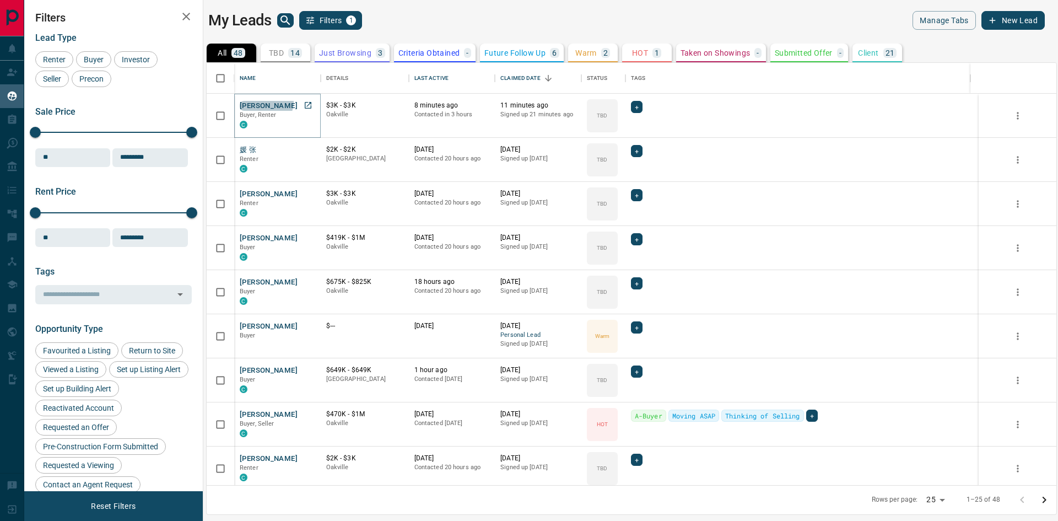
click at [266, 101] on button "[PERSON_NAME]" at bounding box center [269, 106] width 58 height 10
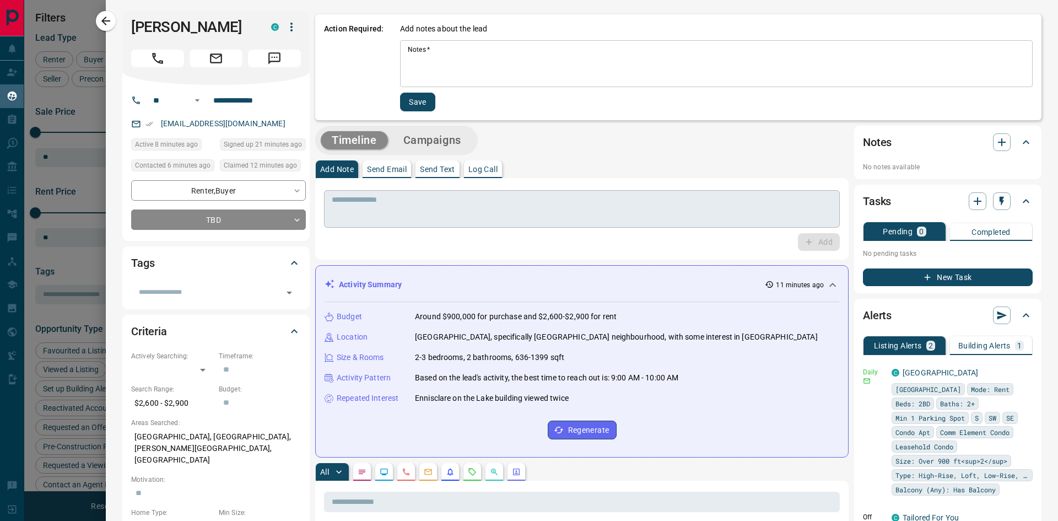
click at [557, 218] on textarea at bounding box center [582, 209] width 500 height 28
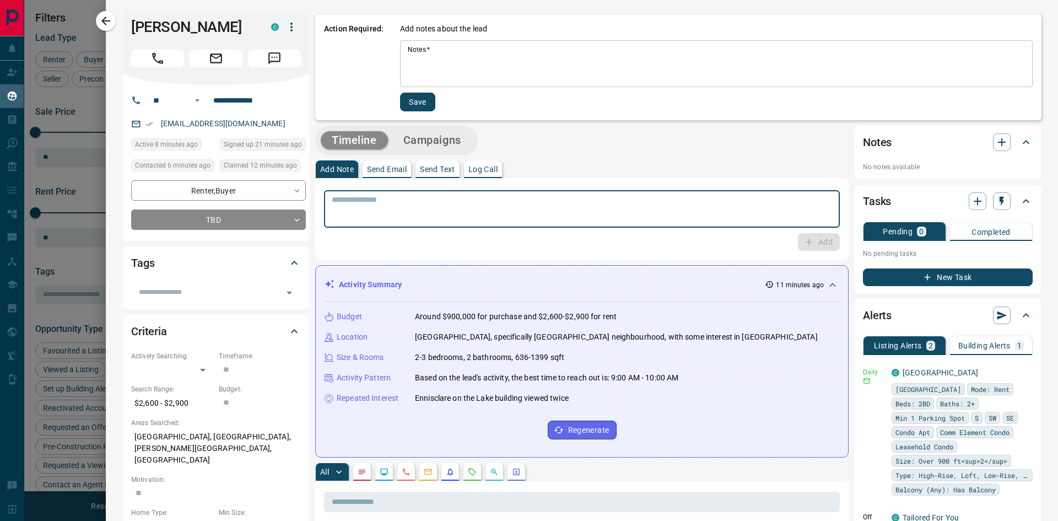
click at [94, 23] on div at bounding box center [529, 260] width 1058 height 521
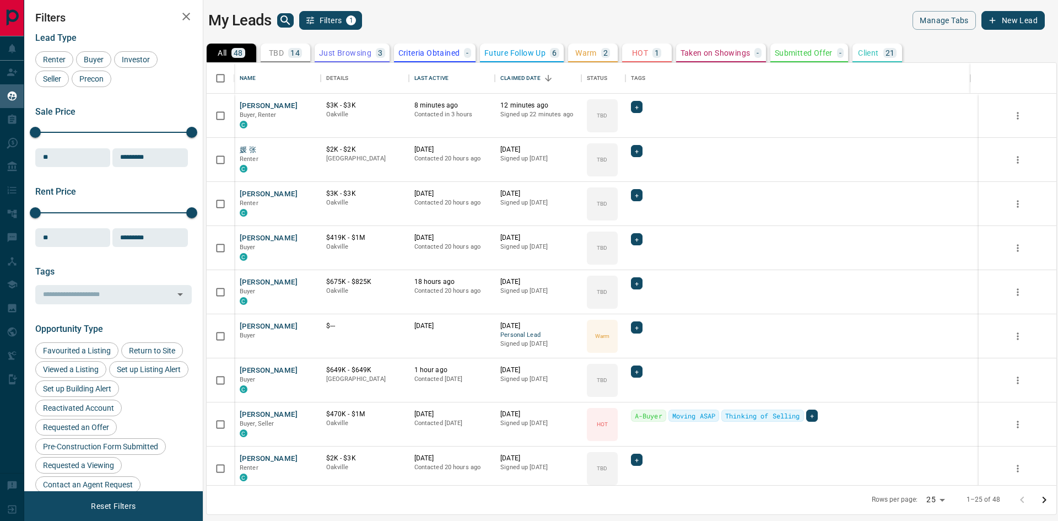
click at [641, 10] on div "My Leads Filters 1 Manage Tabs New Lead All 48 TBD 14 Do Not Contact - Not Resp…" at bounding box center [541, 253] width 1034 height 507
click at [592, 122] on div "TBD" at bounding box center [602, 115] width 31 height 33
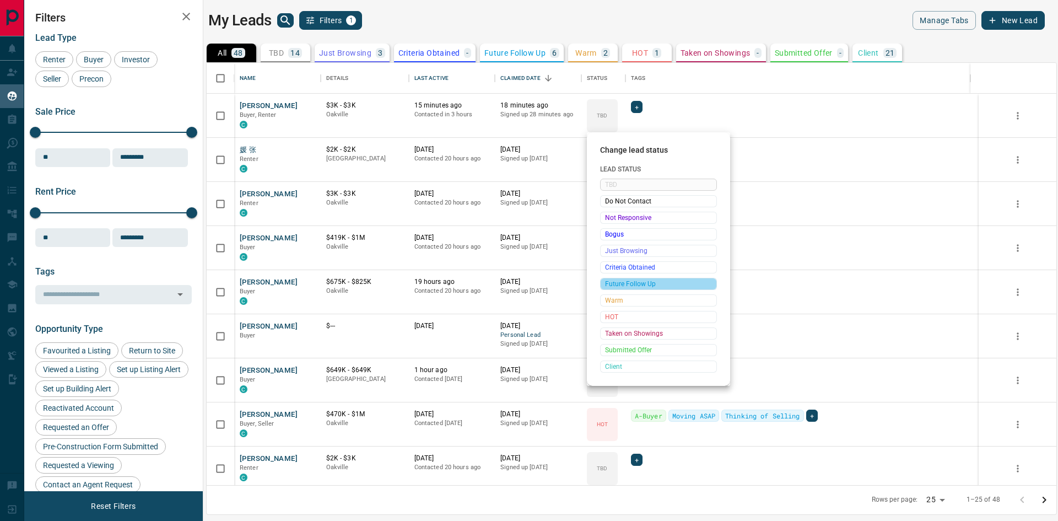
click at [626, 283] on span "Future Follow Up" at bounding box center [658, 283] width 107 height 11
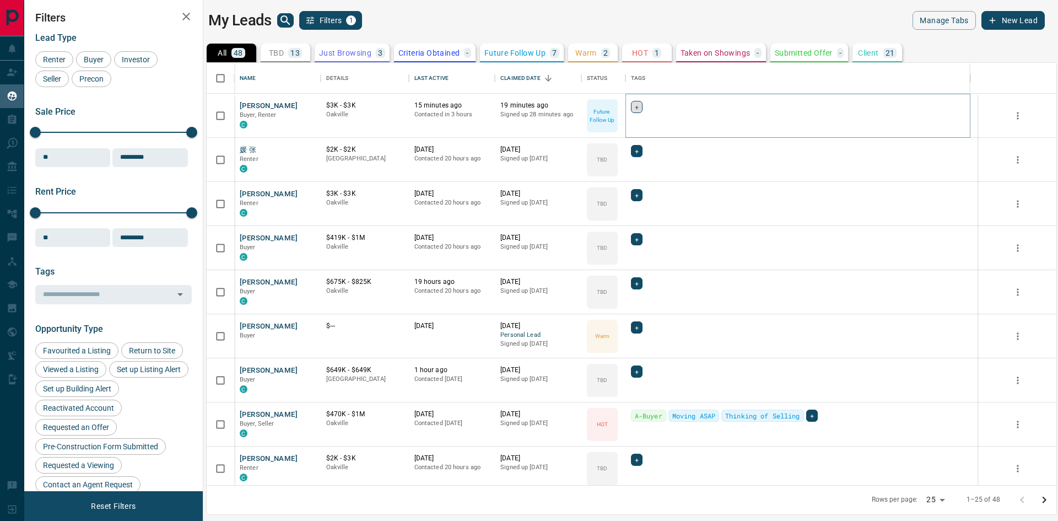
click at [638, 107] on span "+" at bounding box center [637, 106] width 4 height 11
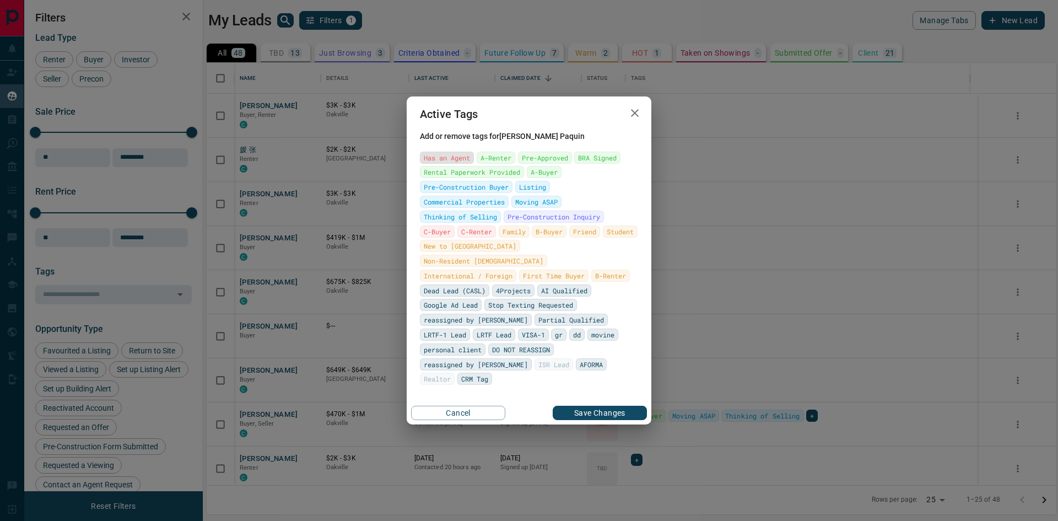
click at [434, 163] on span "Has an Agent" at bounding box center [447, 157] width 46 height 11
click at [615, 401] on div "Cancel Save Changes" at bounding box center [529, 412] width 245 height 23
click at [614, 406] on button "Save Changes" at bounding box center [600, 413] width 94 height 14
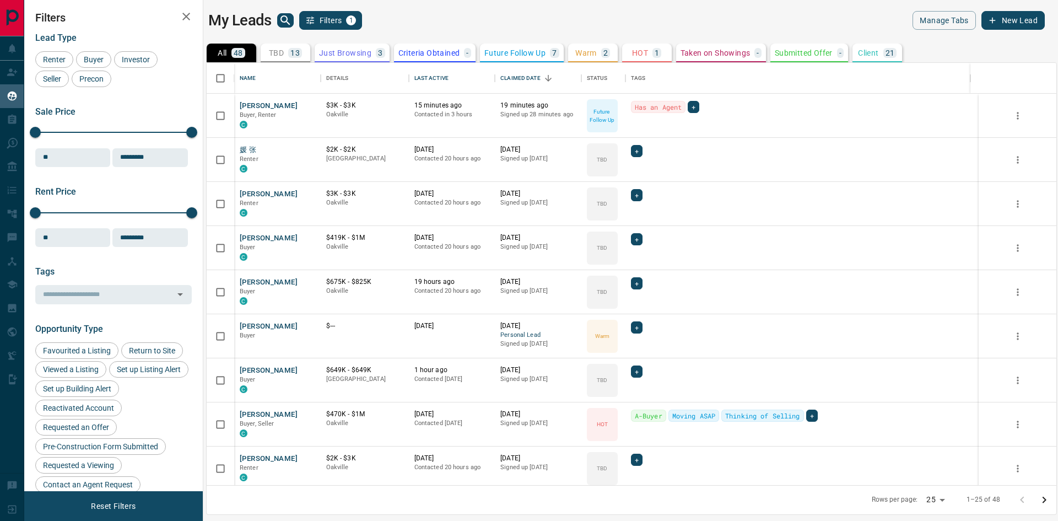
click at [337, 29] on button "Filters 1" at bounding box center [330, 20] width 63 height 19
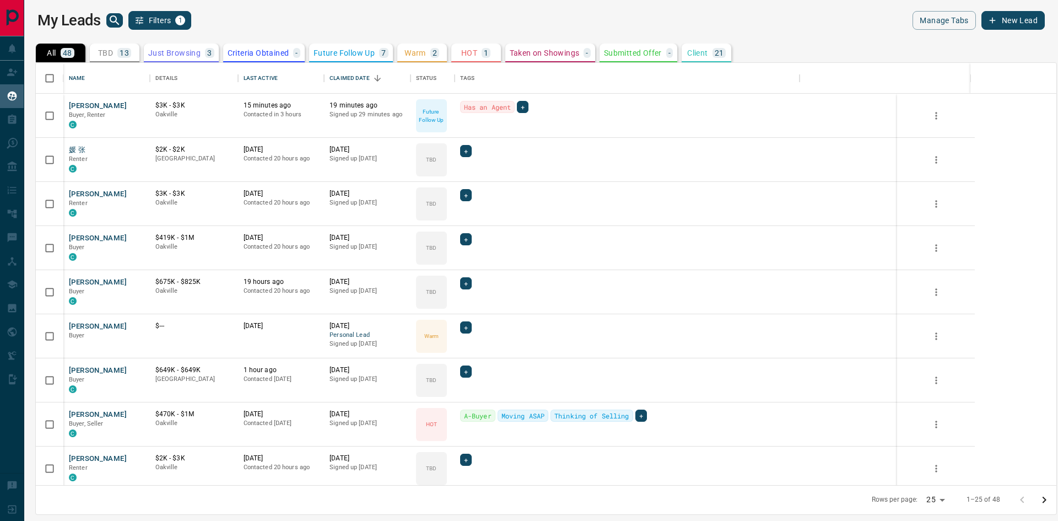
scroll to position [414, 1012]
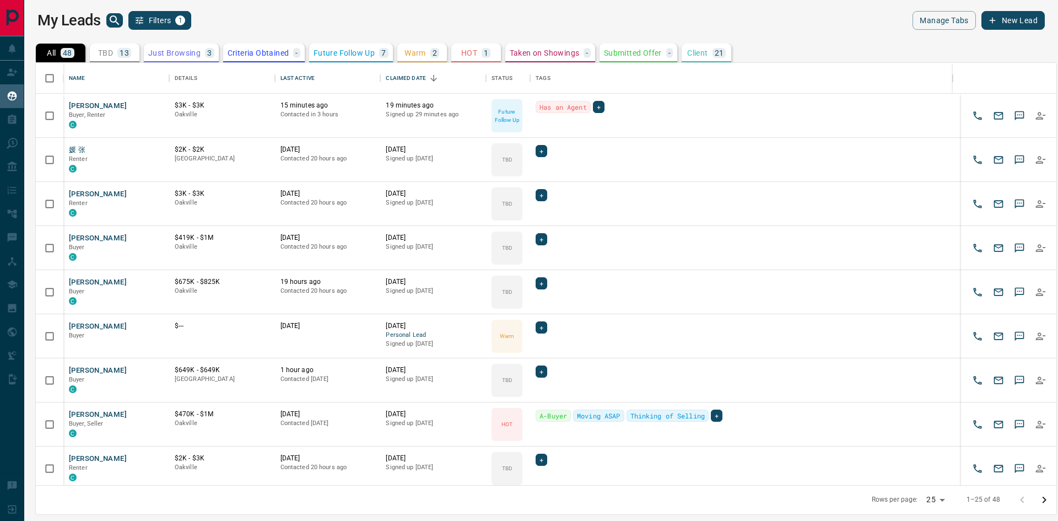
click at [172, 15] on button "Filters 1" at bounding box center [159, 20] width 63 height 19
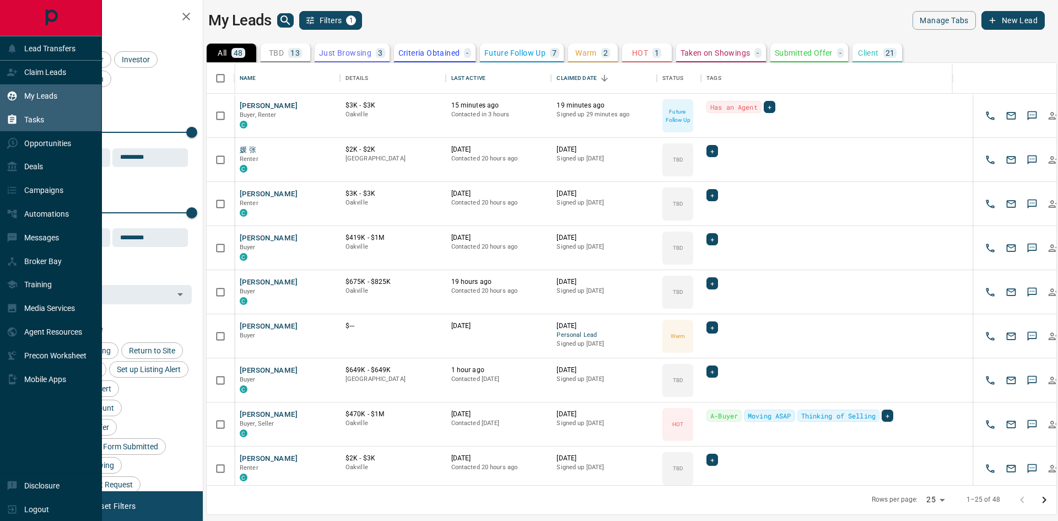
scroll to position [414, 841]
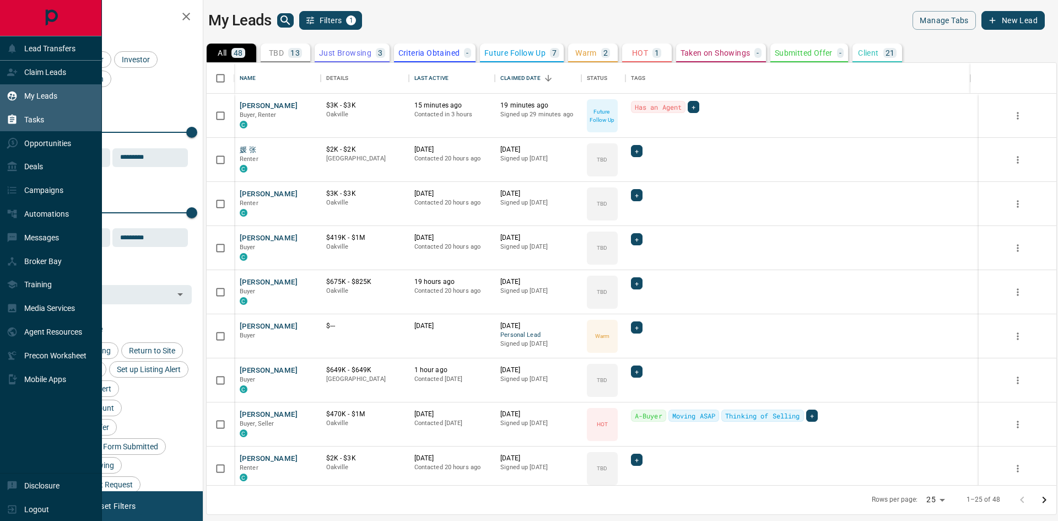
click at [12, 123] on icon at bounding box center [12, 119] width 8 height 9
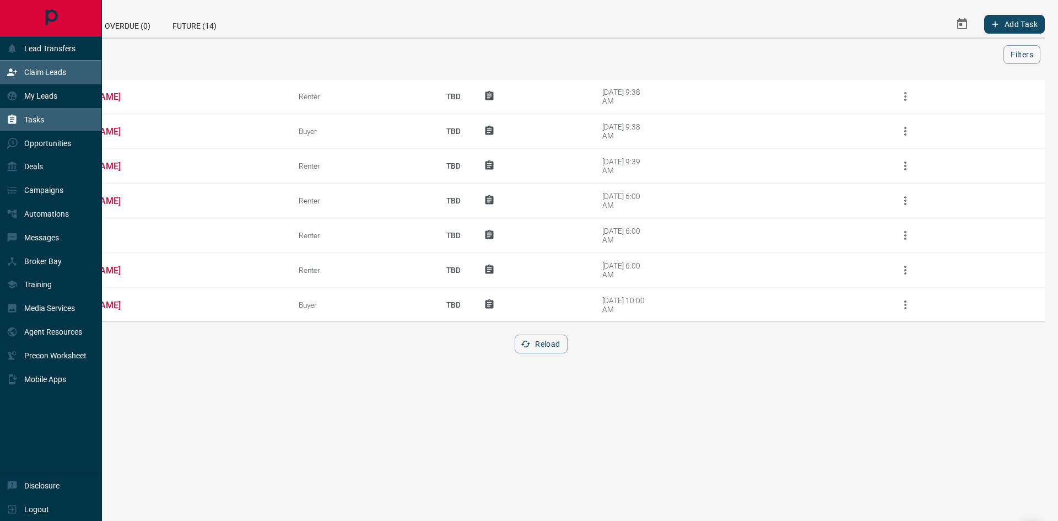
click at [20, 67] on div "Claim Leads" at bounding box center [37, 72] width 60 height 18
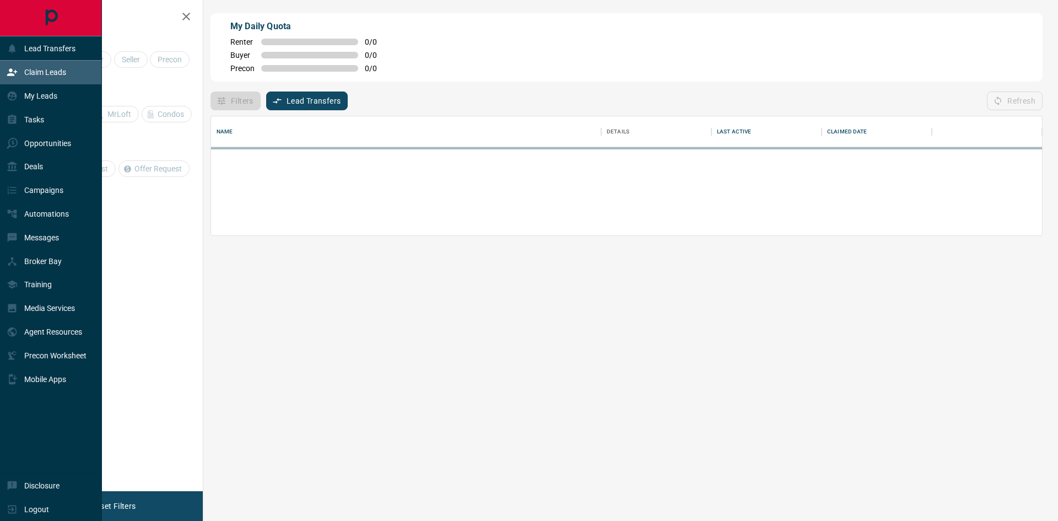
scroll to position [9, 9]
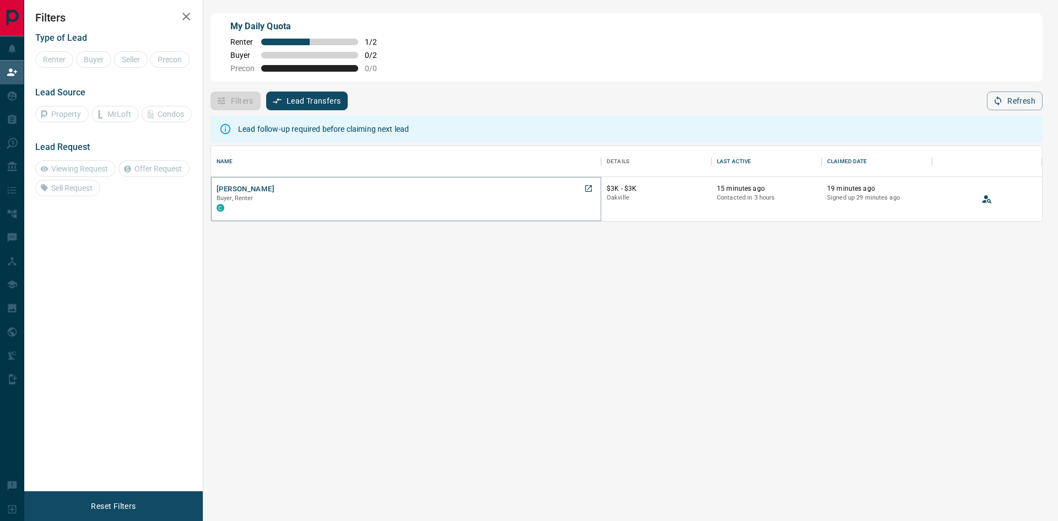
click at [247, 188] on button "[PERSON_NAME]" at bounding box center [246, 189] width 58 height 10
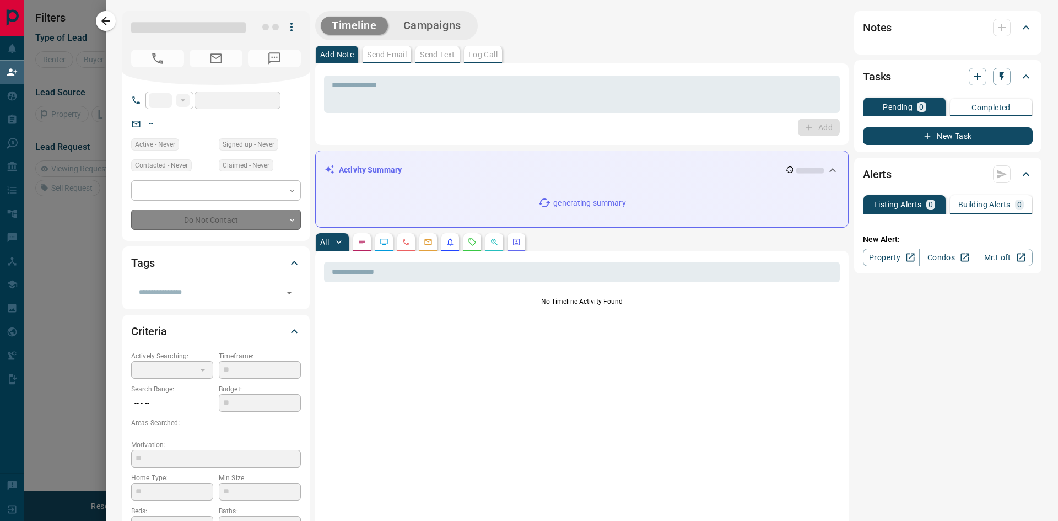
type input "**"
type input "**********"
type input "*"
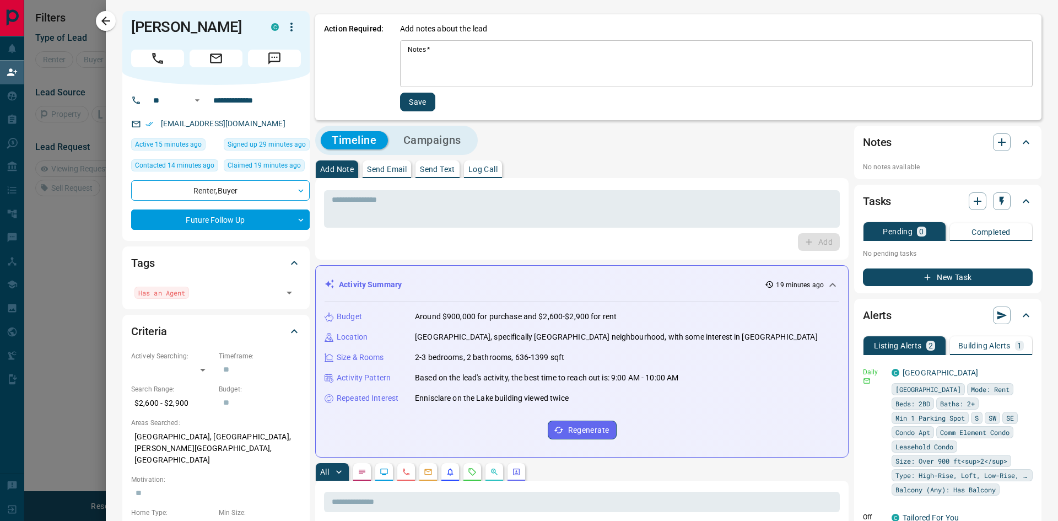
click at [457, 66] on textarea "Notes   *" at bounding box center [716, 63] width 617 height 37
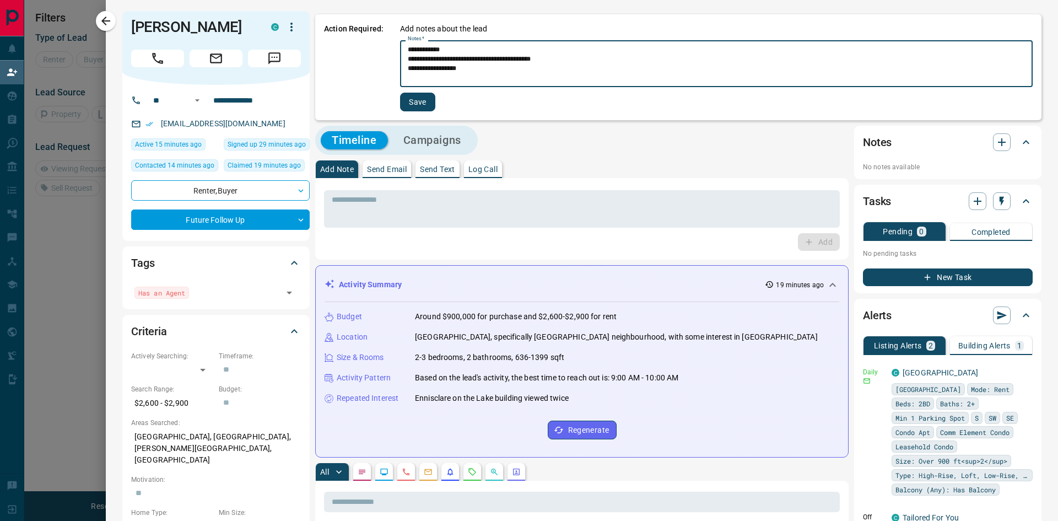
type textarea "**********"
click at [418, 110] on button "Save" at bounding box center [417, 102] width 35 height 19
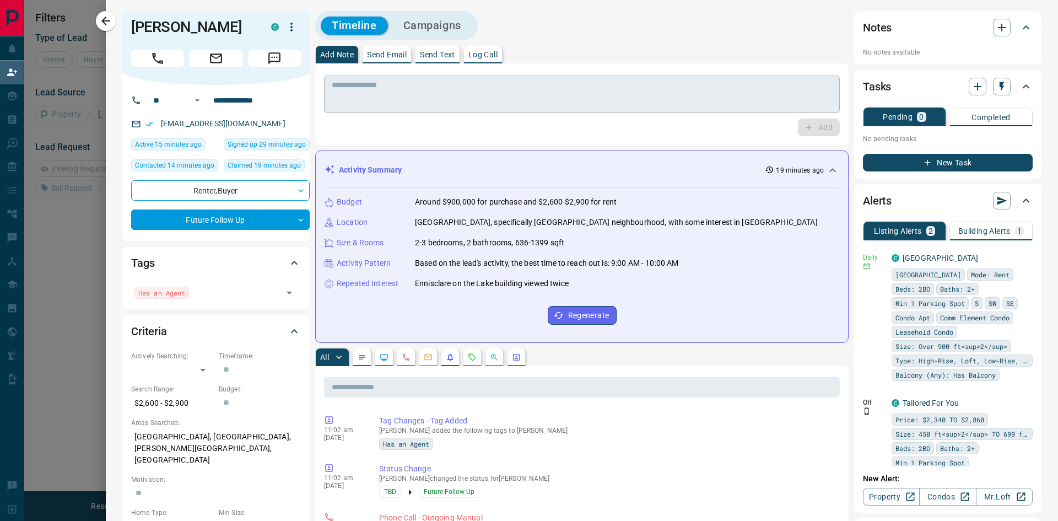
click at [376, 92] on textarea at bounding box center [582, 94] width 500 height 28
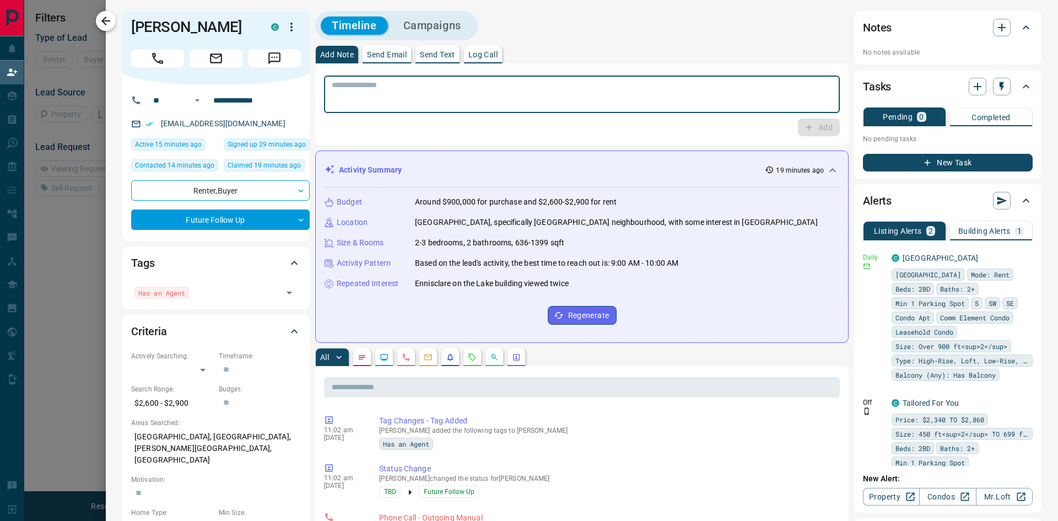
click at [109, 25] on icon "button" at bounding box center [105, 20] width 13 height 13
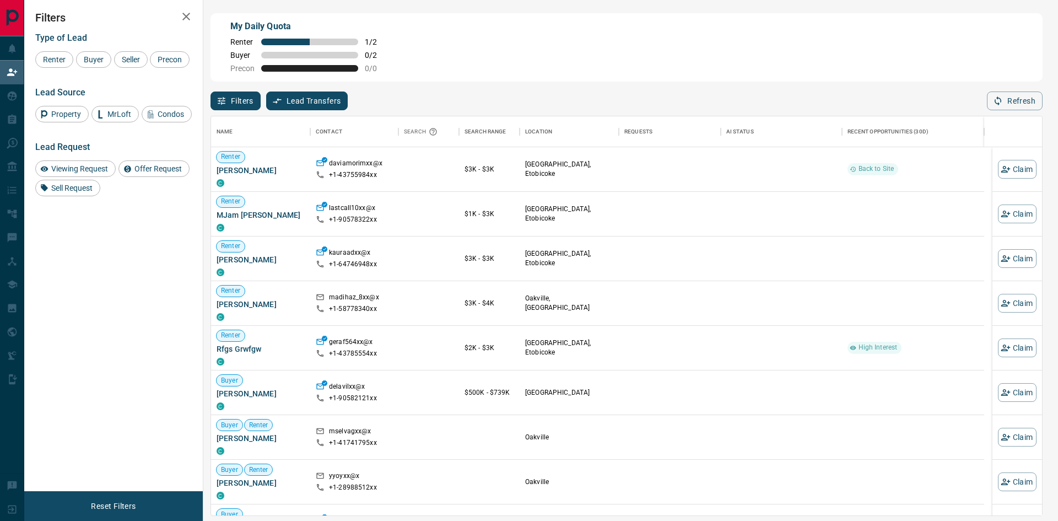
scroll to position [391, 823]
drag, startPoint x: 102, startPoint y: 63, endPoint x: 96, endPoint y: 62, distance: 5.8
click at [100, 63] on div "Buyer" at bounding box center [93, 59] width 35 height 17
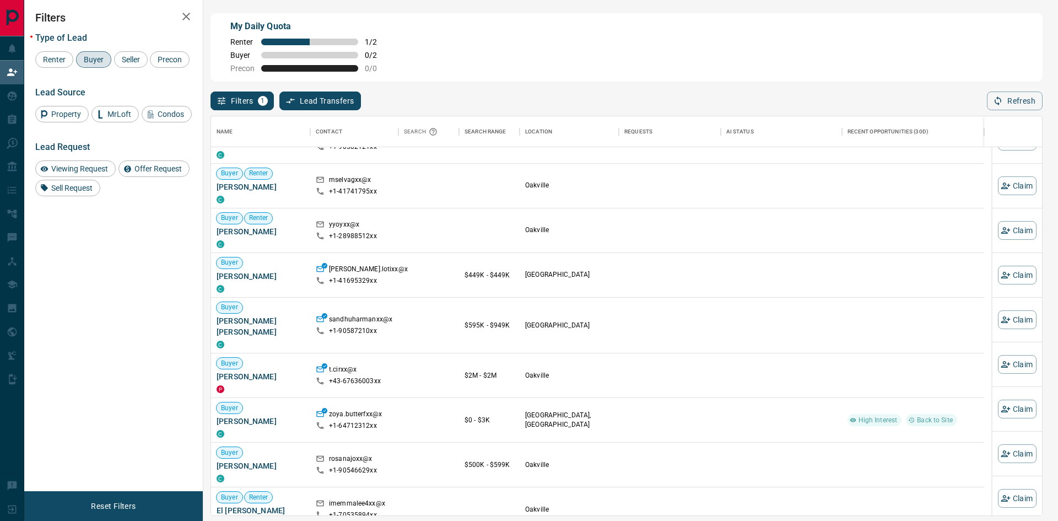
scroll to position [55, 0]
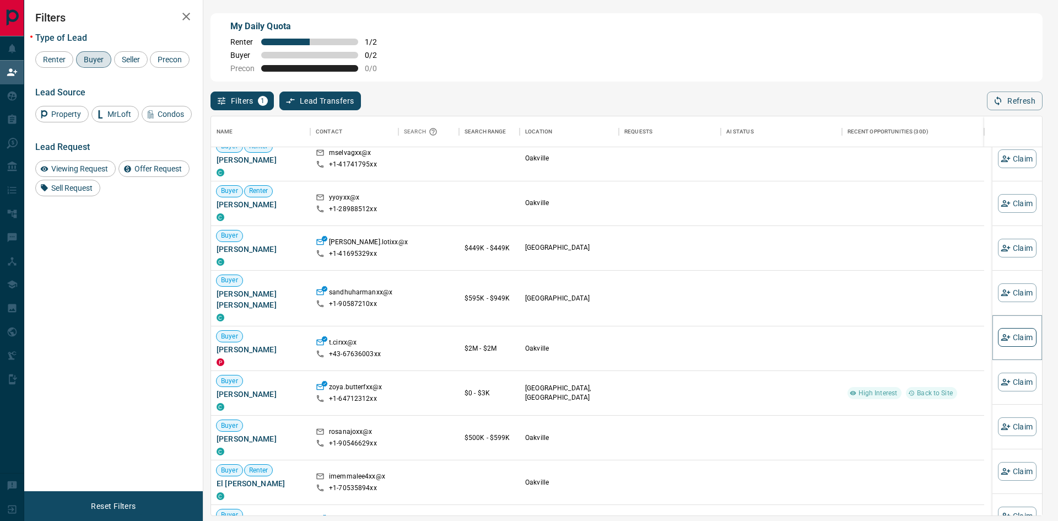
click at [1004, 336] on button "Claim" at bounding box center [1017, 337] width 39 height 19
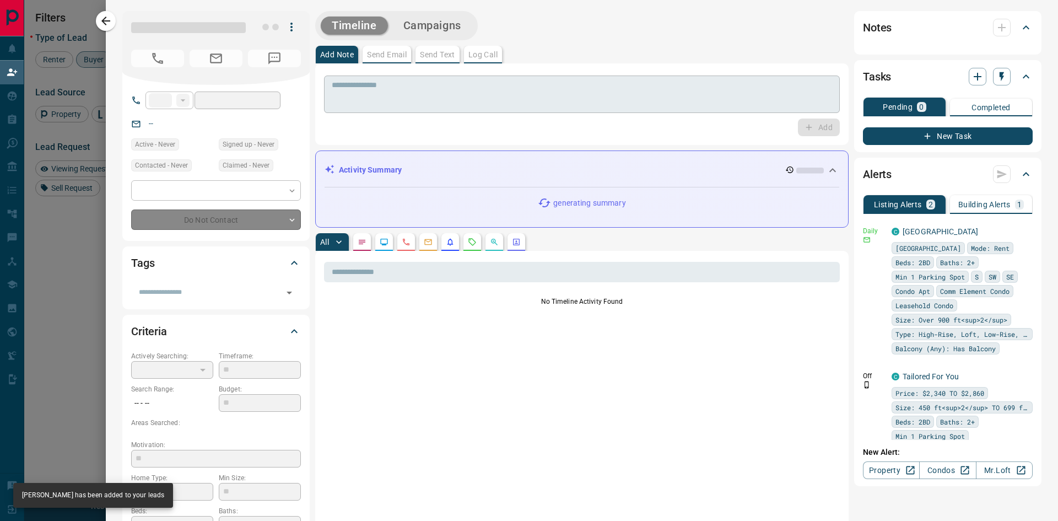
type input "***"
type input "**********"
type input "**"
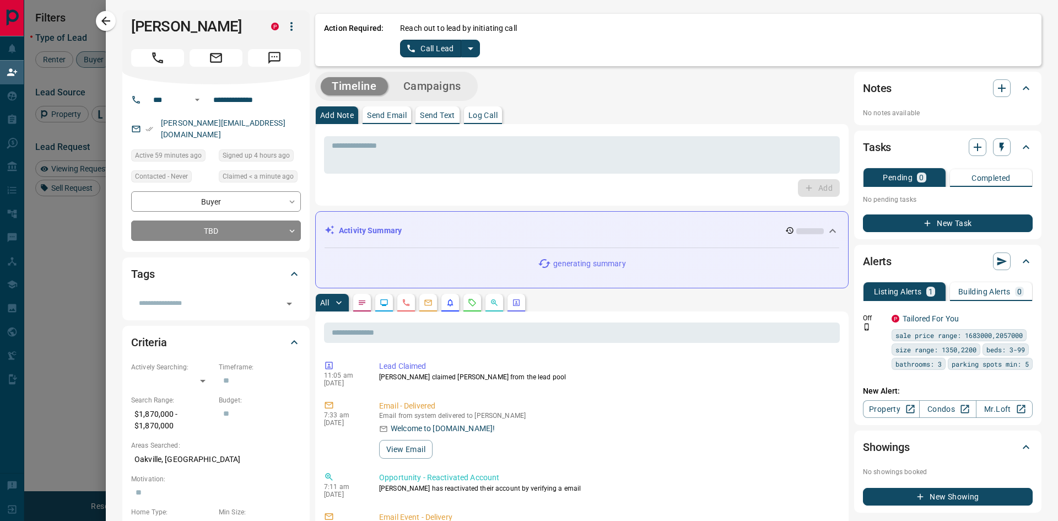
scroll to position [0, 0]
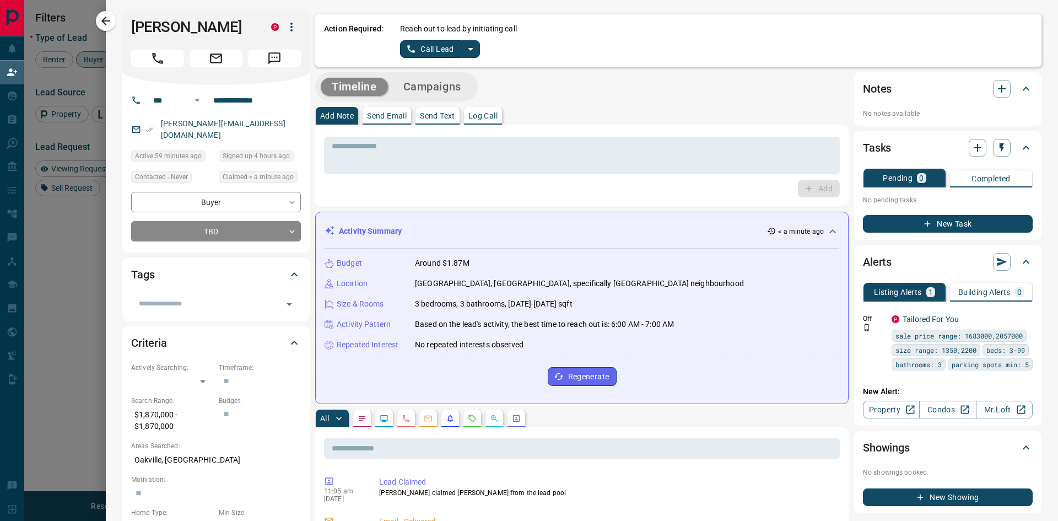
click at [470, 40] on button "split button" at bounding box center [470, 49] width 19 height 18
click at [433, 89] on li "Log Manual Call" at bounding box center [439, 87] width 67 height 17
click at [452, 52] on button "Log Manual Call" at bounding box center [436, 49] width 73 height 18
click at [430, 53] on button "No" at bounding box center [431, 48] width 19 height 17
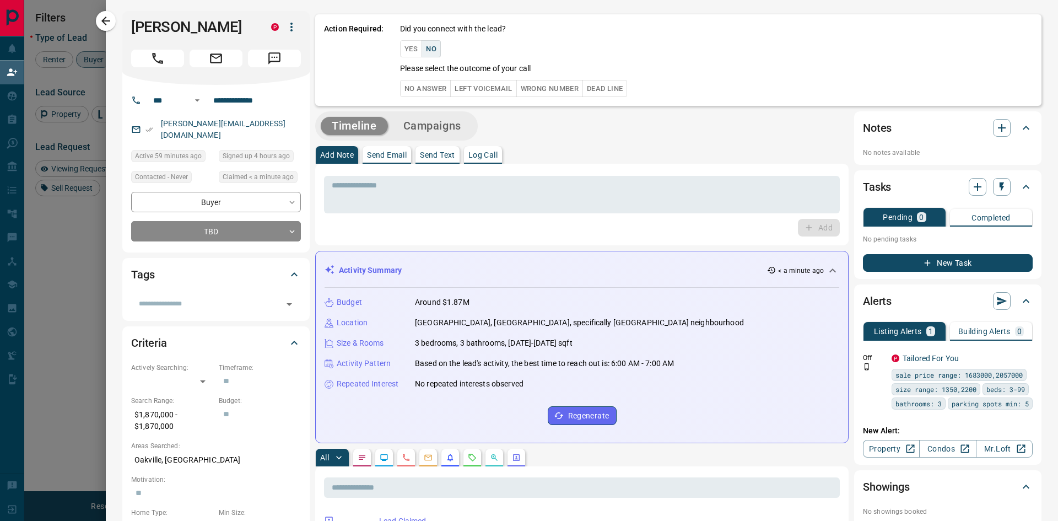
click at [571, 93] on button "Wrong Number" at bounding box center [549, 88] width 67 height 17
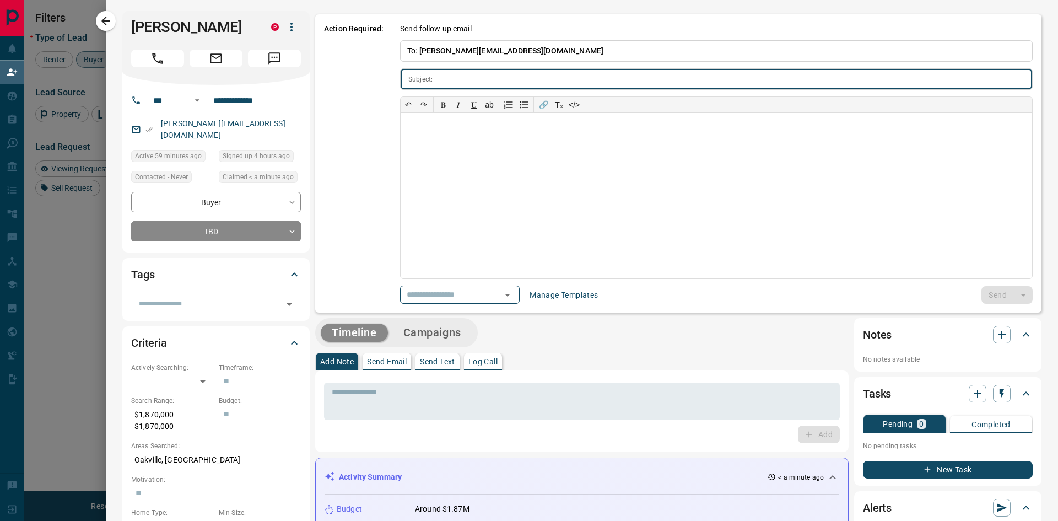
type input "**********"
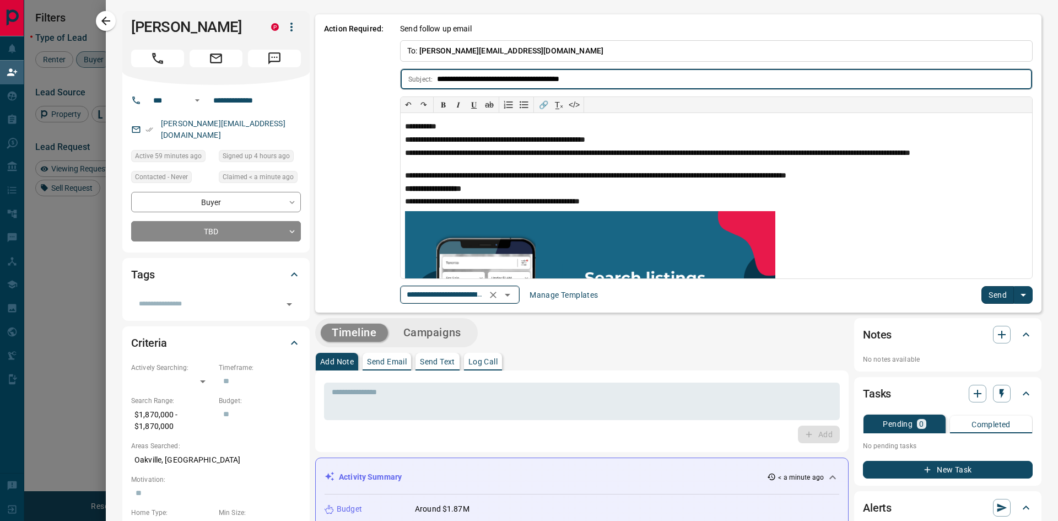
click at [514, 297] on icon "Open" at bounding box center [507, 294] width 13 height 13
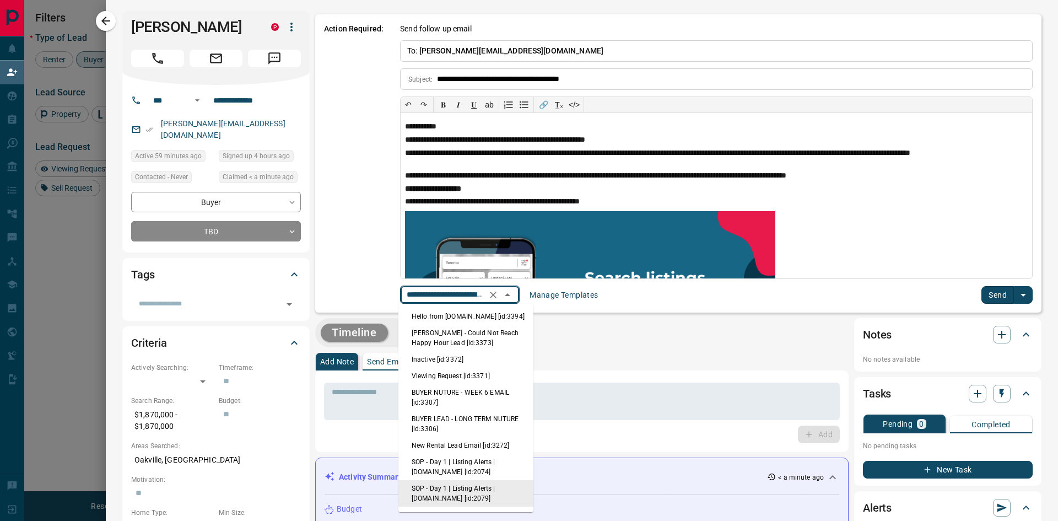
scroll to position [0, 80]
click at [485, 490] on li "SOP - Day 1 | Listing Alerts | [DOMAIN_NAME] [id:2079]" at bounding box center [465, 493] width 135 height 26
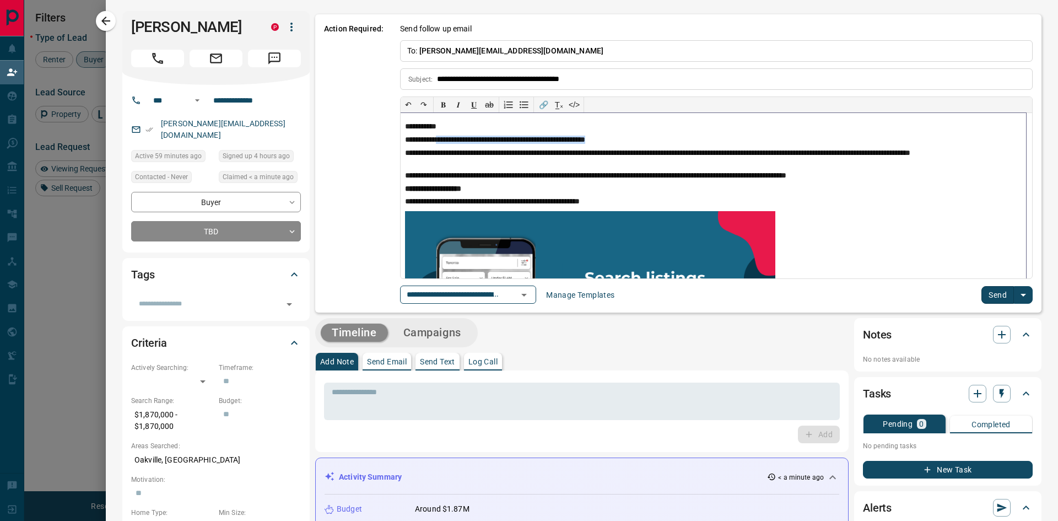
drag, startPoint x: 436, startPoint y: 138, endPoint x: 664, endPoint y: 134, distance: 227.6
click at [664, 134] on div "**********" at bounding box center [713, 195] width 625 height 165
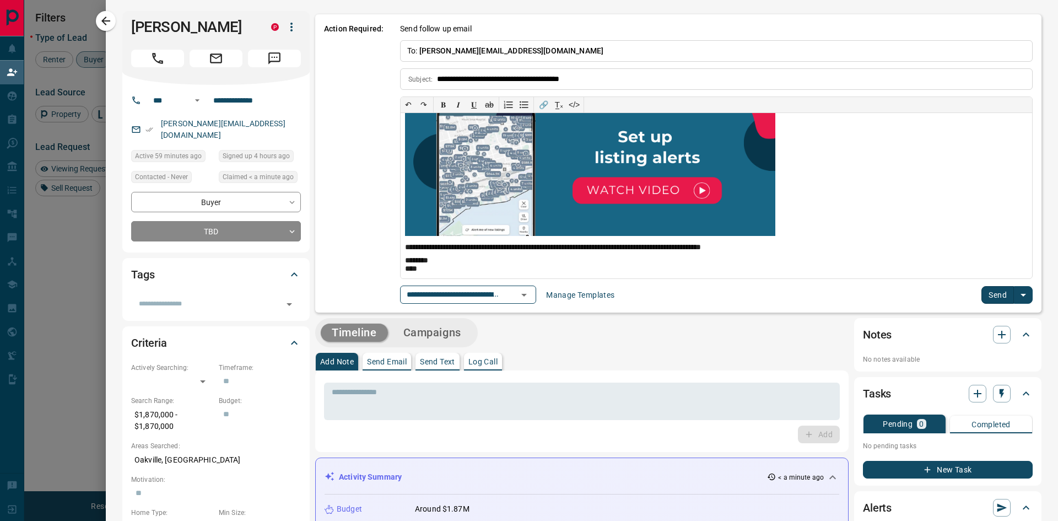
click at [984, 297] on button "Send" at bounding box center [997, 295] width 33 height 18
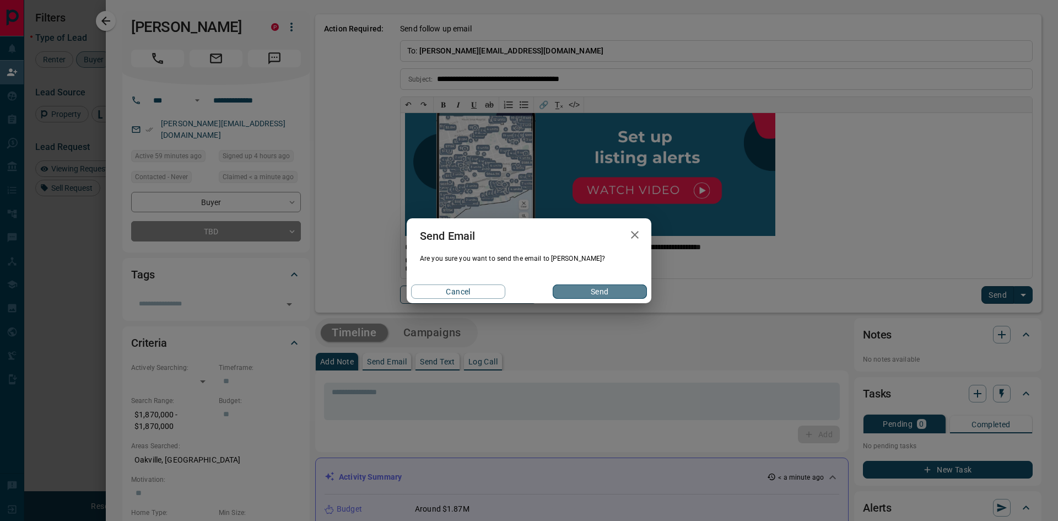
click at [606, 288] on button "Send" at bounding box center [600, 291] width 94 height 14
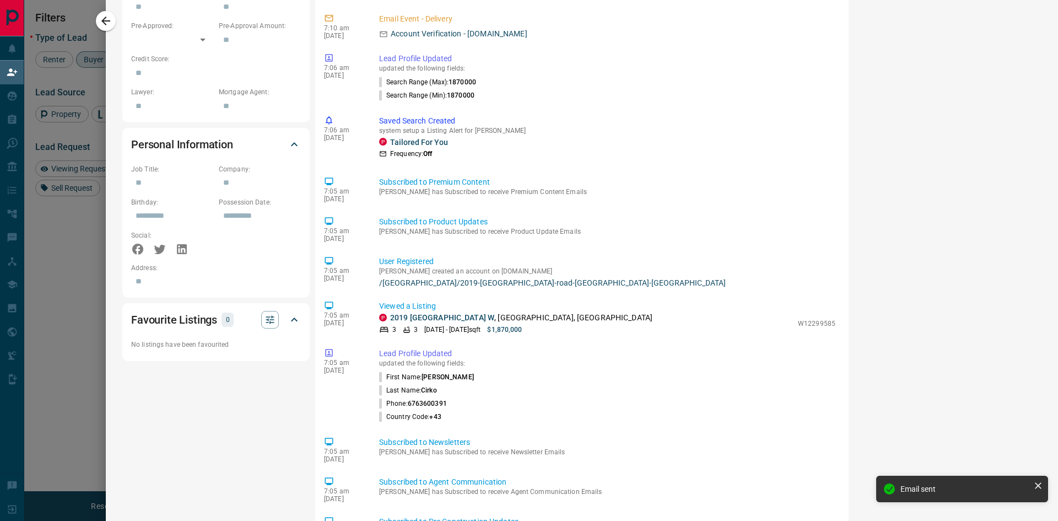
scroll to position [650, 0]
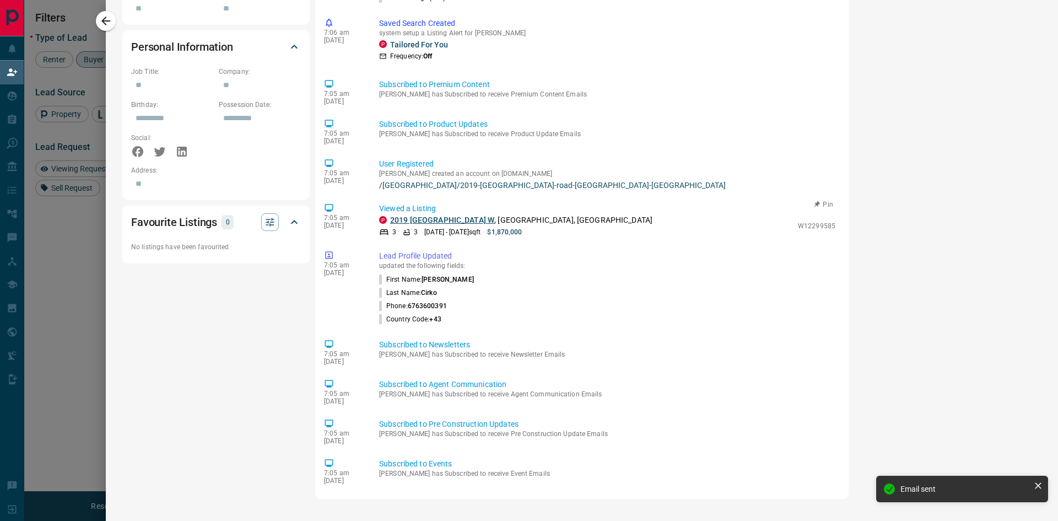
click at [451, 220] on link "2019 [GEOGRAPHIC_DATA] W" at bounding box center [442, 219] width 104 height 9
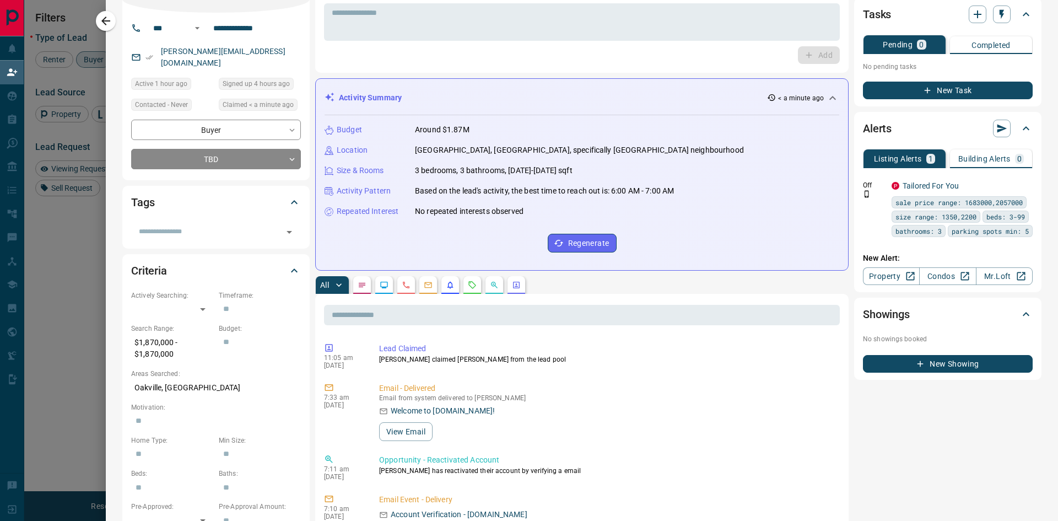
scroll to position [0, 0]
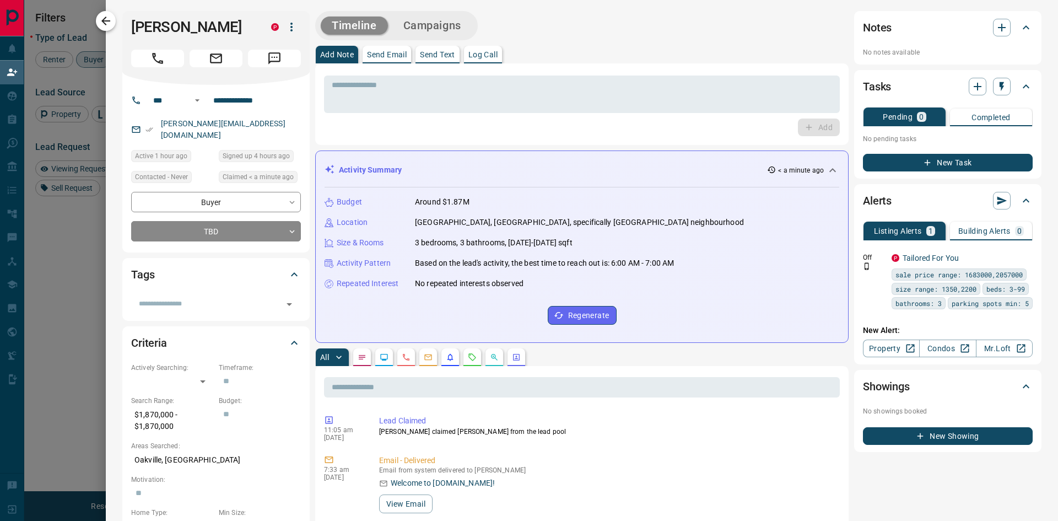
click at [100, 29] on button "button" at bounding box center [106, 21] width 20 height 20
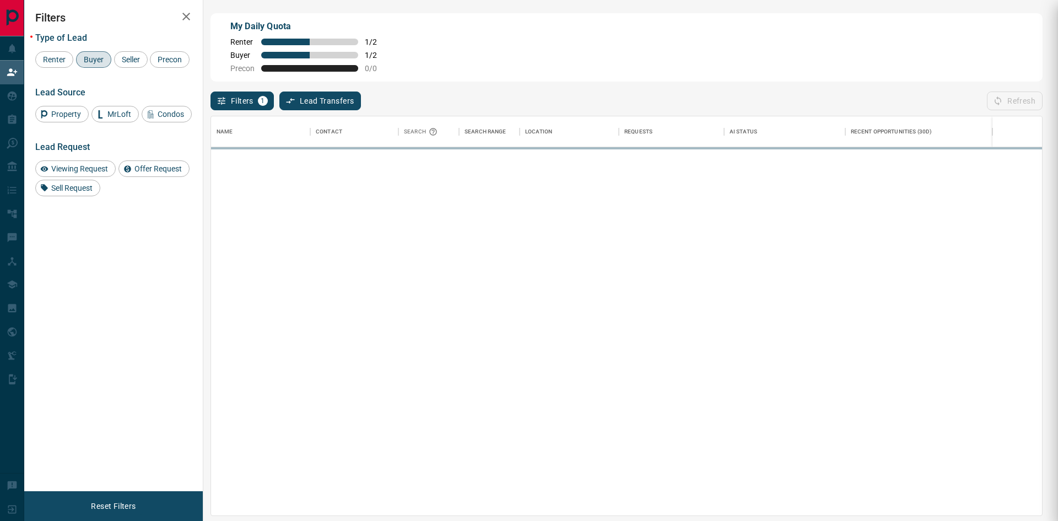
scroll to position [391, 823]
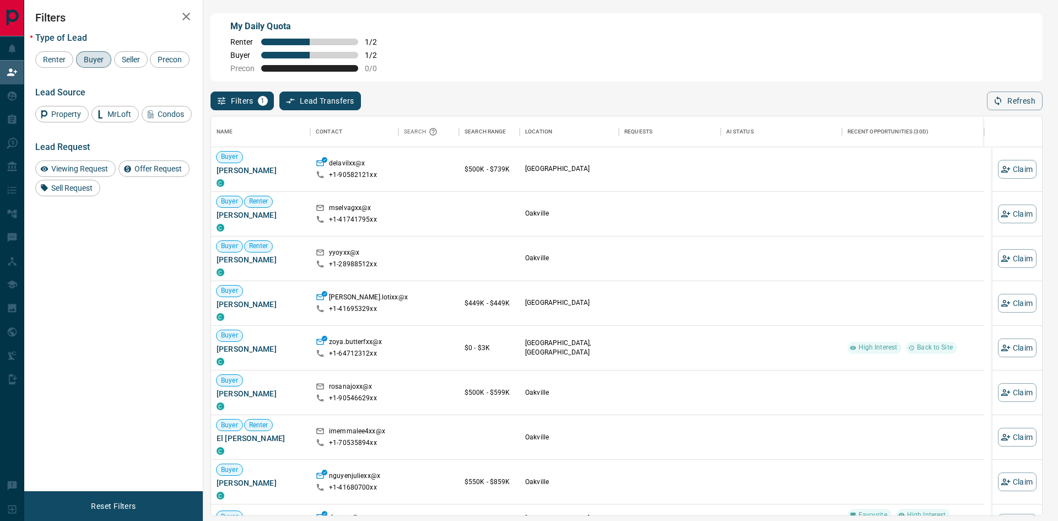
click at [179, 15] on button "button" at bounding box center [186, 17] width 22 height 22
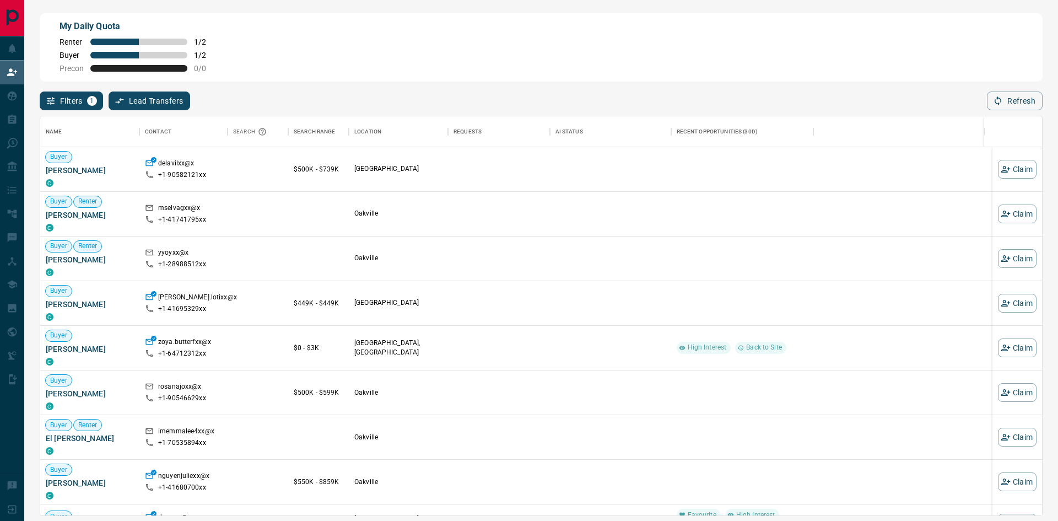
scroll to position [391, 994]
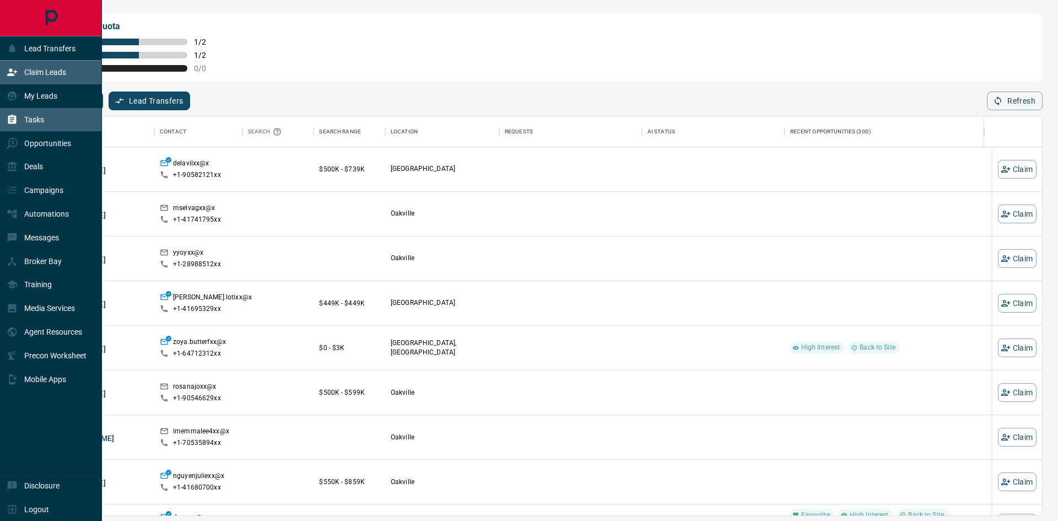
click at [11, 124] on icon at bounding box center [12, 119] width 11 height 11
